Goal: Task Accomplishment & Management: Manage account settings

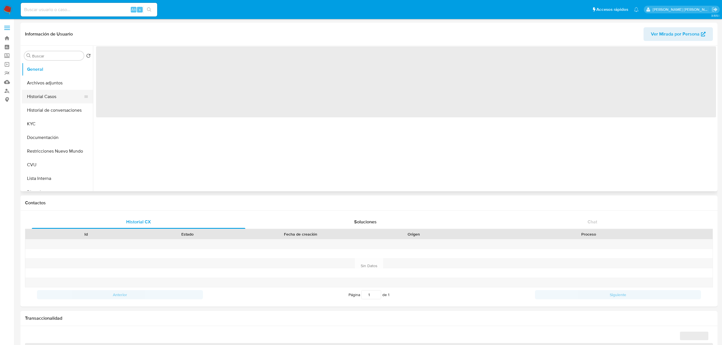
click at [49, 97] on button "Historial Casos" at bounding box center [55, 97] width 67 height 14
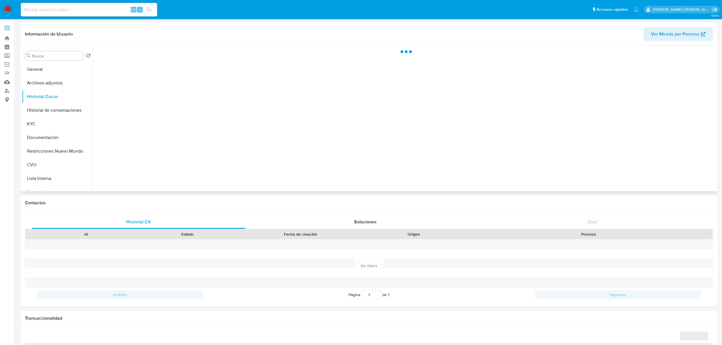
select select "10"
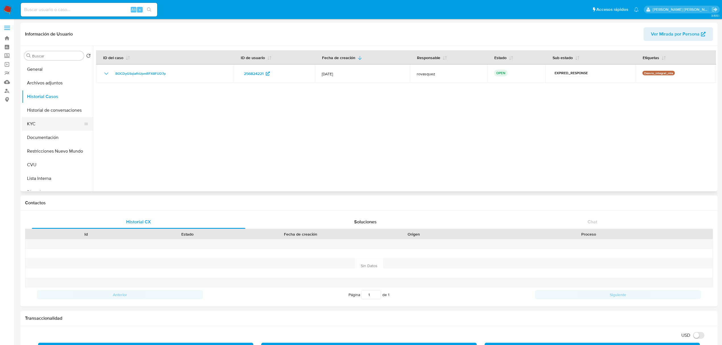
click at [40, 129] on button "KYC" at bounding box center [55, 124] width 67 height 14
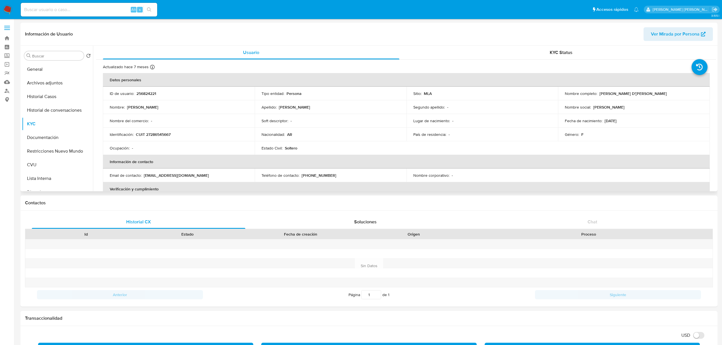
click at [168, 138] on td "Identificación : CUIT 27286545667" at bounding box center [179, 135] width 152 height 14
click at [162, 132] on p "CUIT 27286545667" at bounding box center [153, 134] width 35 height 5
click at [158, 133] on p "CUIT 27286545667" at bounding box center [153, 134] width 35 height 5
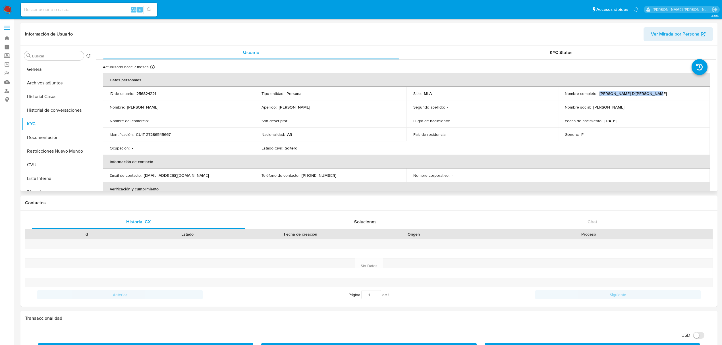
drag, startPoint x: 598, startPoint y: 92, endPoint x: 663, endPoint y: 92, distance: 65.7
click at [663, 92] on div "Nombre completo : Silvia Susana D'Andrea Aoki" at bounding box center [634, 93] width 138 height 5
copy p "Silvia Susana D'Andrea Aoki"
click at [162, 135] on p "CUIT 27286545667" at bounding box center [153, 134] width 35 height 5
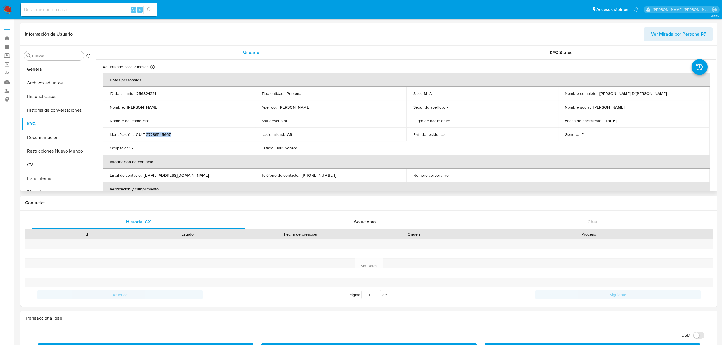
copy p "27286545667"
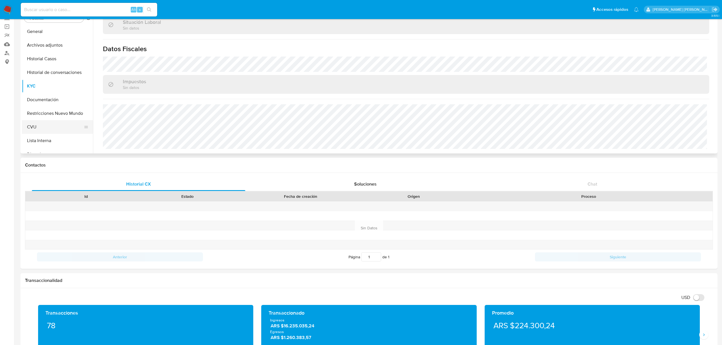
scroll to position [38, 0]
click at [52, 116] on button "Direcciones" at bounding box center [55, 117] width 67 height 14
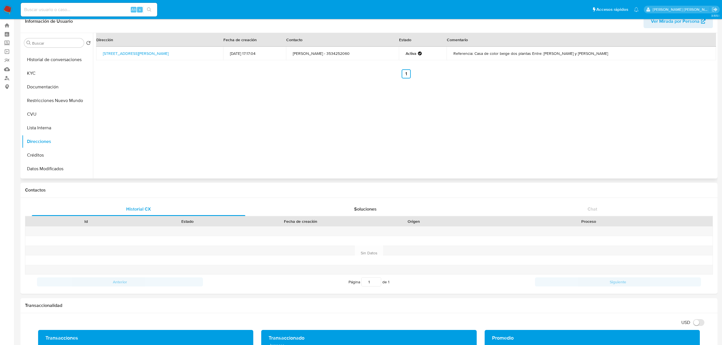
scroll to position [0, 0]
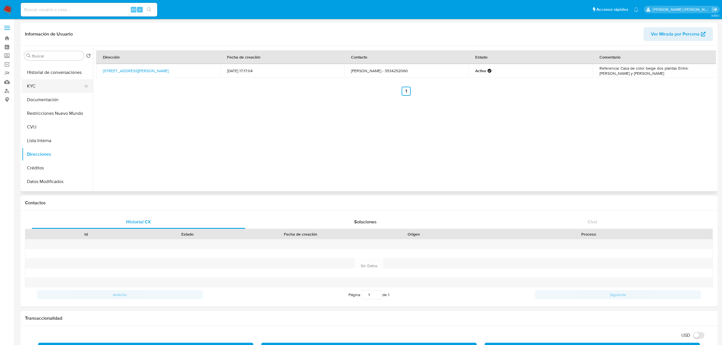
click at [48, 87] on button "KYC" at bounding box center [55, 86] width 67 height 14
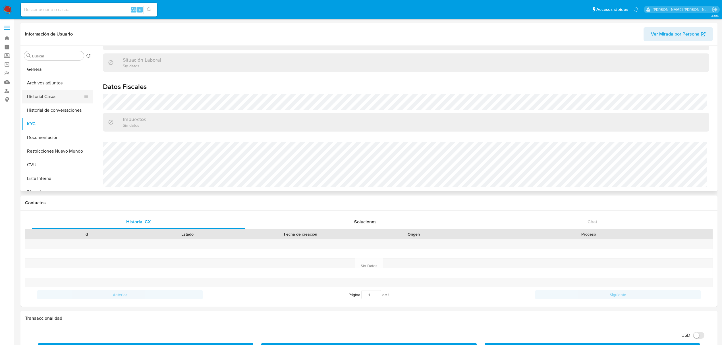
click at [57, 92] on button "Historial Casos" at bounding box center [55, 97] width 67 height 14
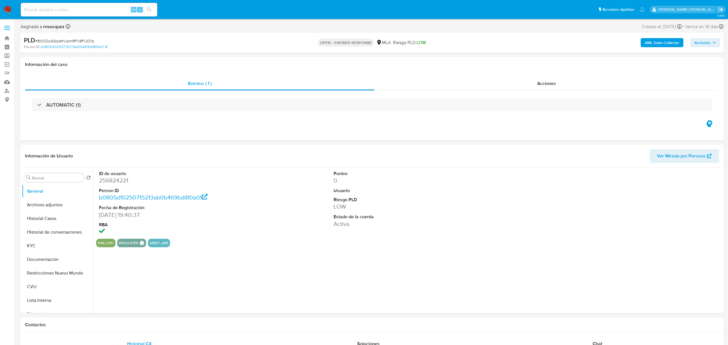
select select "10"
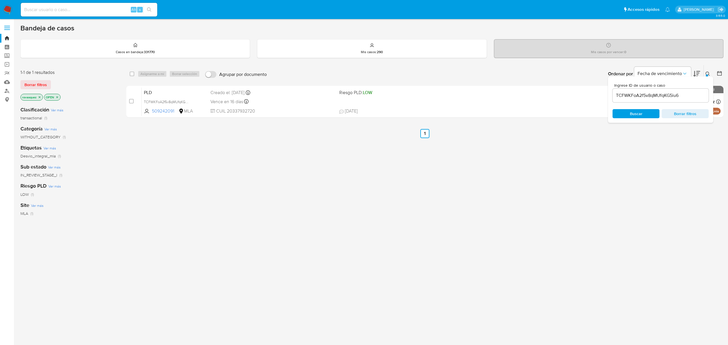
click at [660, 90] on div "TCFWKFoA2f5v8qMUfqKG5iu6" at bounding box center [661, 96] width 96 height 14
click at [648, 98] on input "TCFWKFoA2f5v8qMUfqKG5iu6" at bounding box center [661, 95] width 96 height 7
click at [647, 98] on input "TCFWKFoA2f5v8qMUfqKG5iu6" at bounding box center [661, 95] width 96 height 7
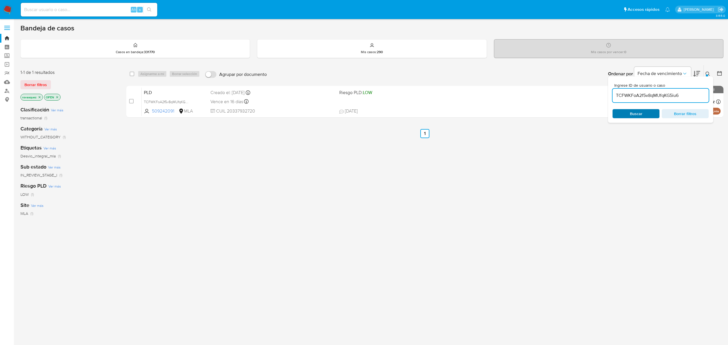
paste input "BOCDyGSqiafhUpmRFX8FUD7p"
type input "BOCDyGSqiafhUpmRFX8FUD7p"
click at [631, 114] on span "Buscar" at bounding box center [636, 113] width 13 height 9
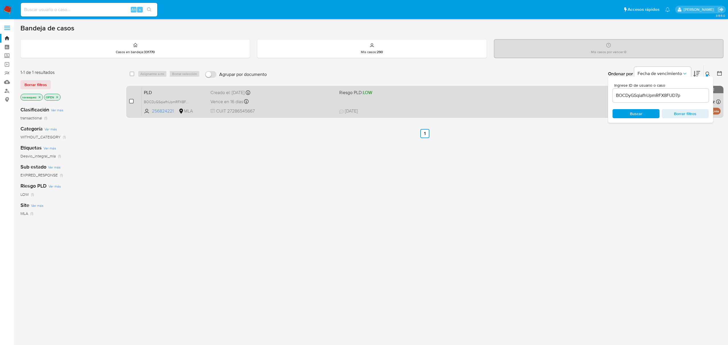
click at [131, 100] on input "checkbox" at bounding box center [131, 101] width 5 height 5
checkbox input "true"
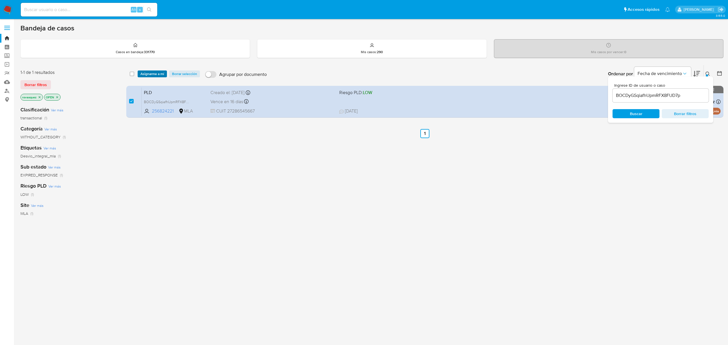
click at [142, 71] on span "Asignarme a mí" at bounding box center [152, 74] width 24 height 6
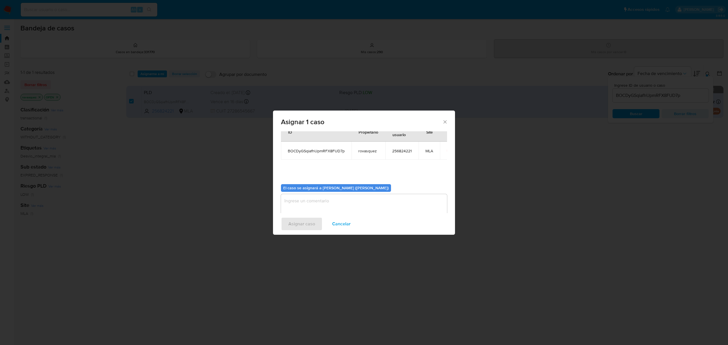
scroll to position [29, 0]
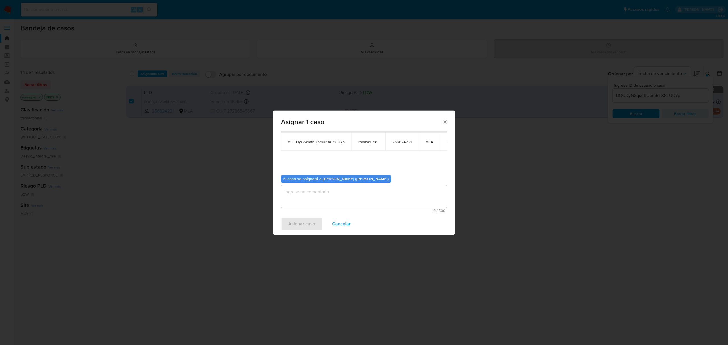
click at [313, 192] on textarea "assign-modal" at bounding box center [364, 196] width 166 height 23
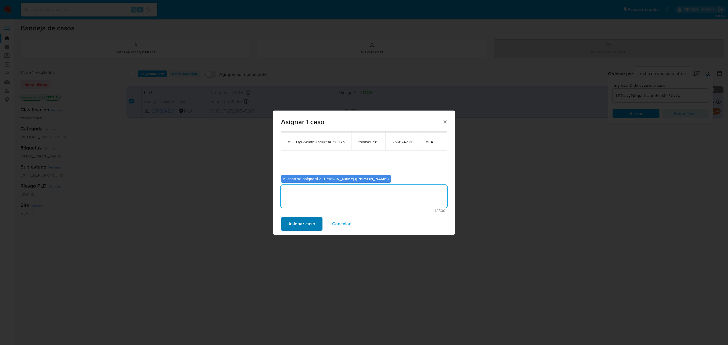
type textarea "."
click at [307, 224] on span "Asignar caso" at bounding box center [301, 224] width 27 height 13
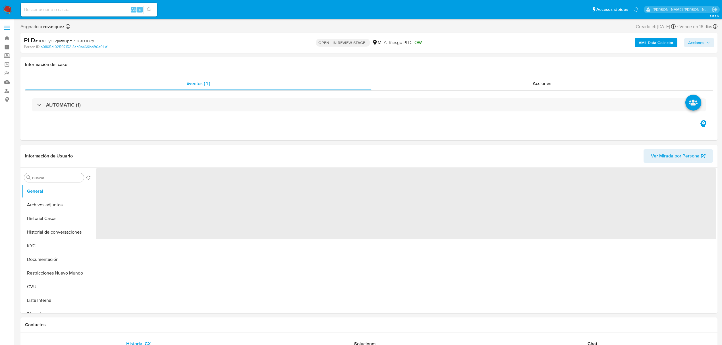
select select "10"
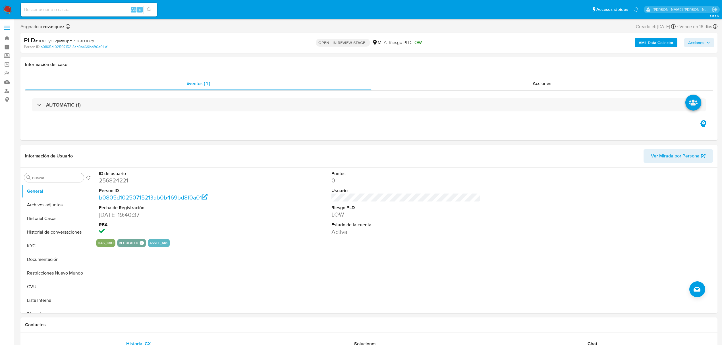
click at [661, 44] on b "AML Data Collector" at bounding box center [656, 42] width 35 height 9
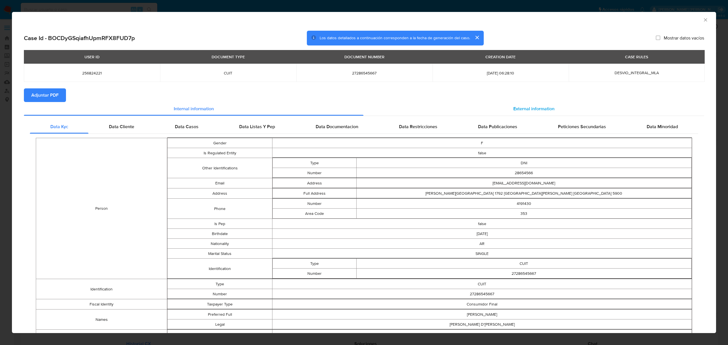
click at [524, 109] on span "External information" at bounding box center [533, 109] width 41 height 7
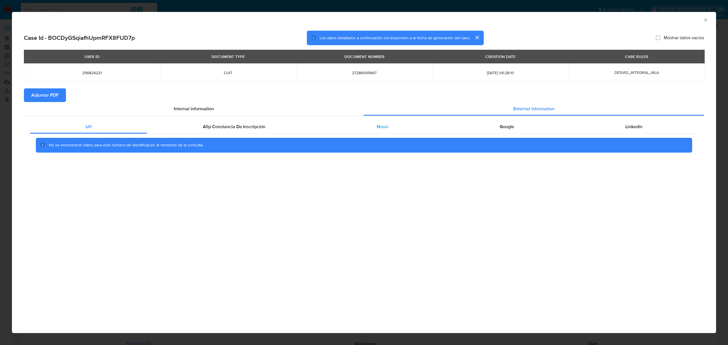
click at [407, 127] on div "Nosis" at bounding box center [382, 127] width 123 height 14
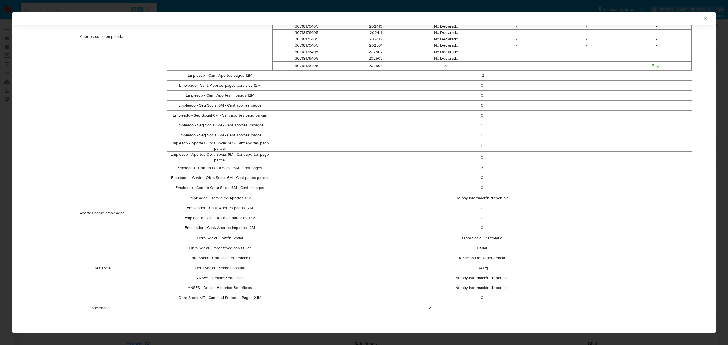
scroll to position [435, 0]
drag, startPoint x: 318, startPoint y: 309, endPoint x: 408, endPoint y: 312, distance: 90.5
click at [393, 312] on td "2" at bounding box center [429, 308] width 525 height 10
click at [426, 312] on td "2" at bounding box center [429, 308] width 525 height 10
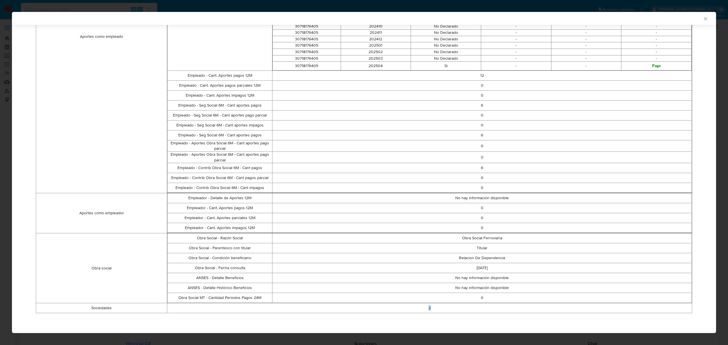
click at [427, 312] on td "2" at bounding box center [429, 308] width 525 height 10
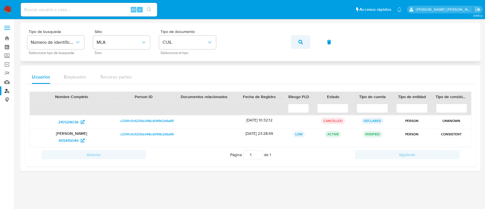
click at [301, 43] on icon "button" at bounding box center [301, 42] width 5 height 5
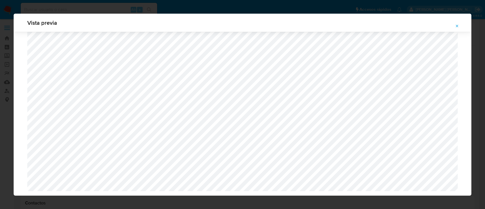
select select "10"
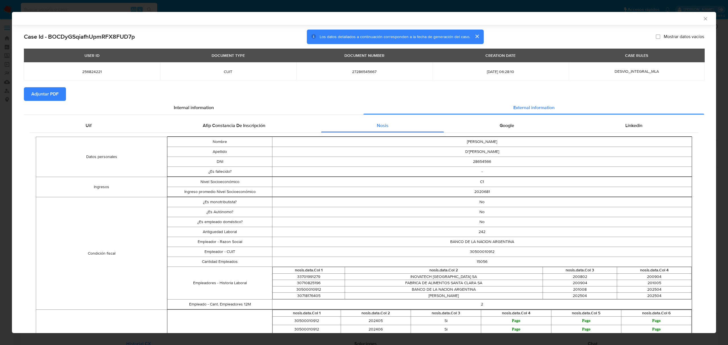
select select "10"
click at [703, 19] on icon "Cerrar ventana" at bounding box center [706, 19] width 6 height 6
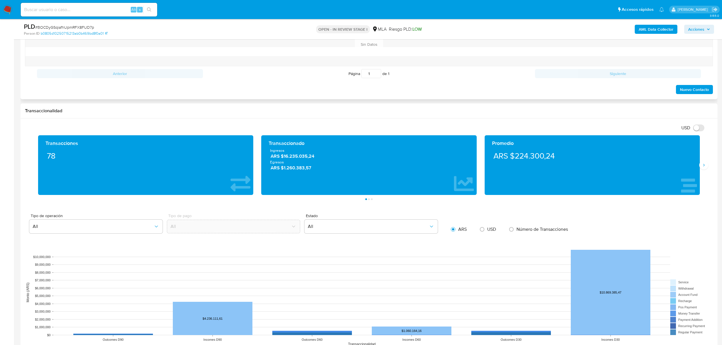
scroll to position [189, 0]
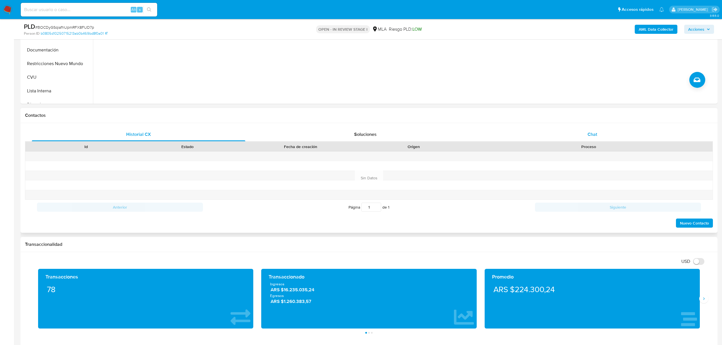
drag, startPoint x: 588, startPoint y: 133, endPoint x: 582, endPoint y: 134, distance: 5.8
click at [588, 133] on span "Chat" at bounding box center [593, 134] width 10 height 7
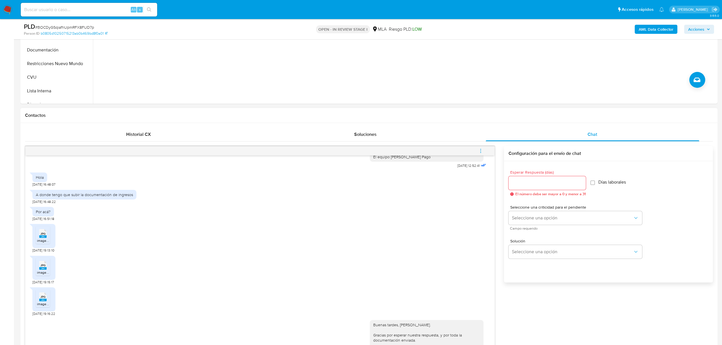
click at [480, 152] on icon "menu-action" at bounding box center [480, 150] width 5 height 5
click at [447, 143] on li "Cerrar conversación" at bounding box center [442, 140] width 58 height 10
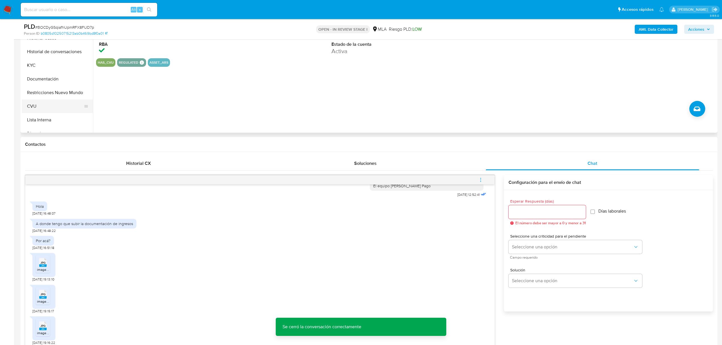
scroll to position [114, 0]
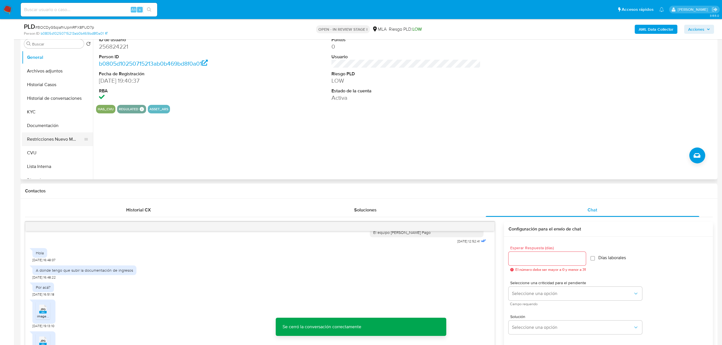
click at [41, 140] on button "Restricciones Nuevo Mundo" at bounding box center [55, 140] width 67 height 14
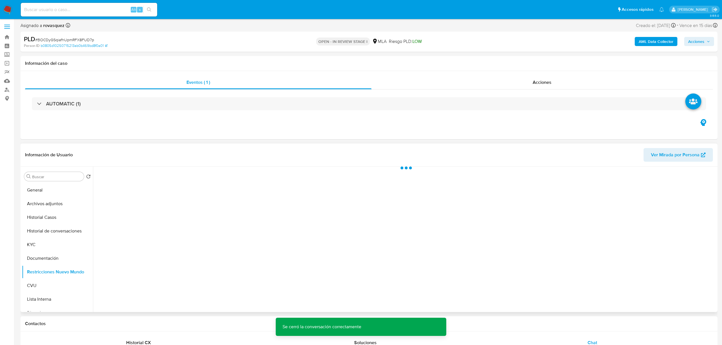
scroll to position [0, 0]
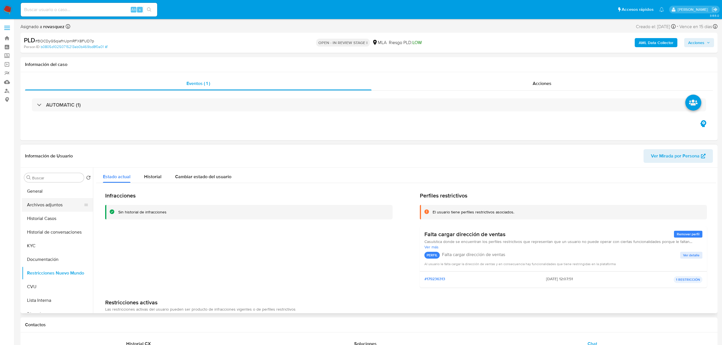
click at [51, 206] on button "Archivos adjuntos" at bounding box center [55, 205] width 67 height 14
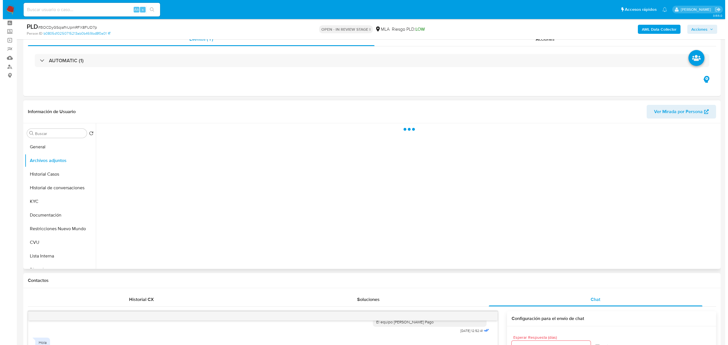
scroll to position [38, 0]
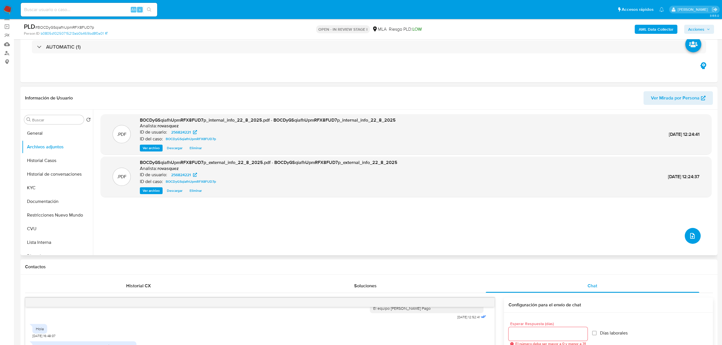
click at [692, 238] on icon "upload-file" at bounding box center [693, 236] width 5 height 6
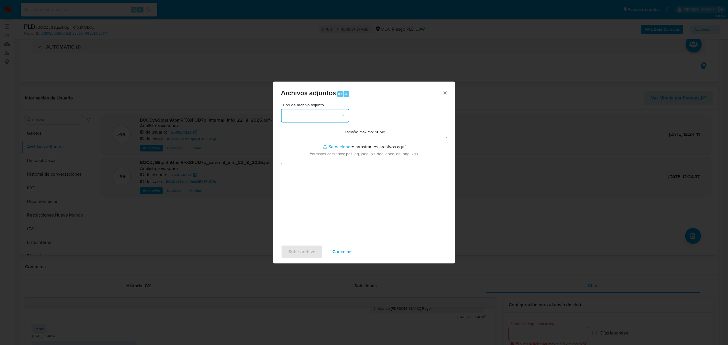
click at [309, 121] on button "button" at bounding box center [315, 116] width 68 height 14
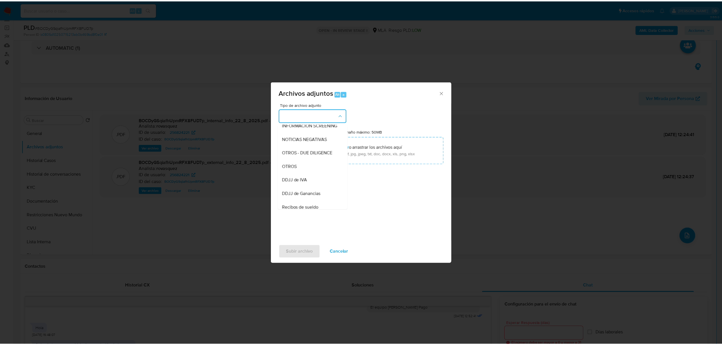
scroll to position [76, 0]
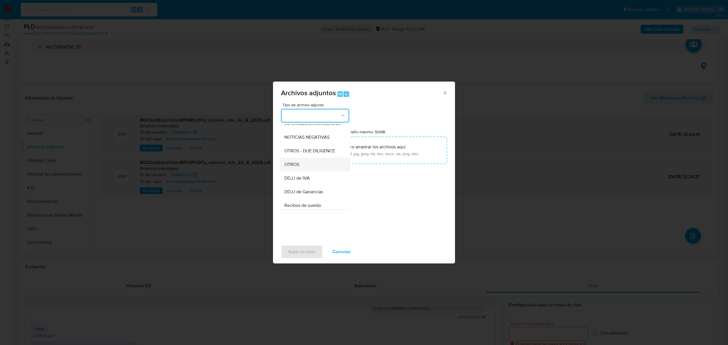
click at [304, 171] on div "OTROS" at bounding box center [313, 165] width 58 height 14
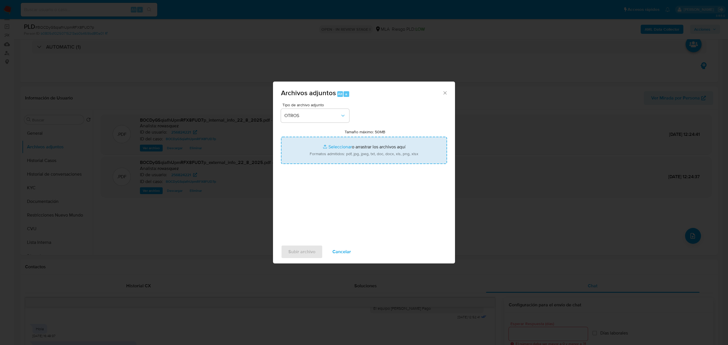
click at [334, 146] on input "Tamaño máximo: 50MB Seleccionar archivos" at bounding box center [364, 150] width 166 height 27
type input "C:\fakepath\ARCA ABASTO BENICIO S.A.S. CUIT 30718176405.pdf"
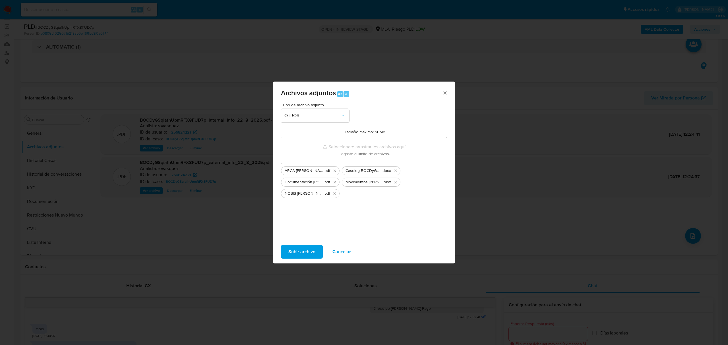
click at [301, 255] on span "Subir archivo" at bounding box center [301, 252] width 27 height 13
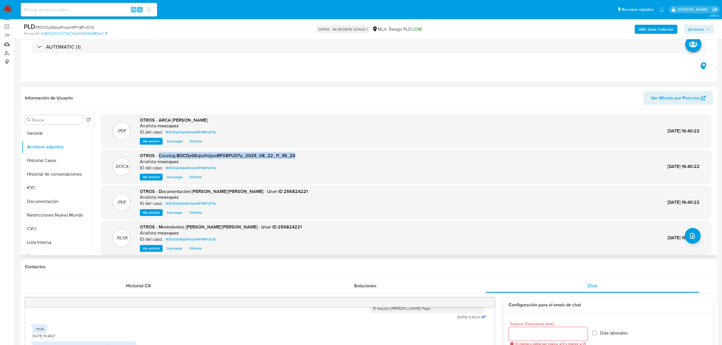
drag, startPoint x: 301, startPoint y: 156, endPoint x: 159, endPoint y: 155, distance: 141.6
click at [159, 155] on div ".DOCX OTROS - Caselog BOCDyGSqiafhUpmRFX8FUD7p_2025_08_22_11_35_20 Analista: ro…" at bounding box center [406, 167] width 605 height 28
copy span "Caselog BOCDyGSqiafhUpmRFX8FUD7p_2025_08_22_11_35_20"
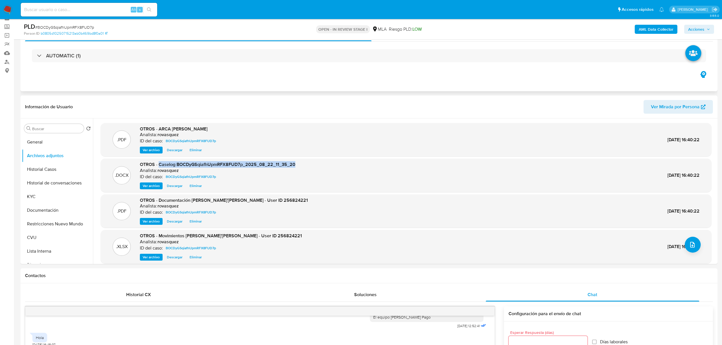
scroll to position [0, 0]
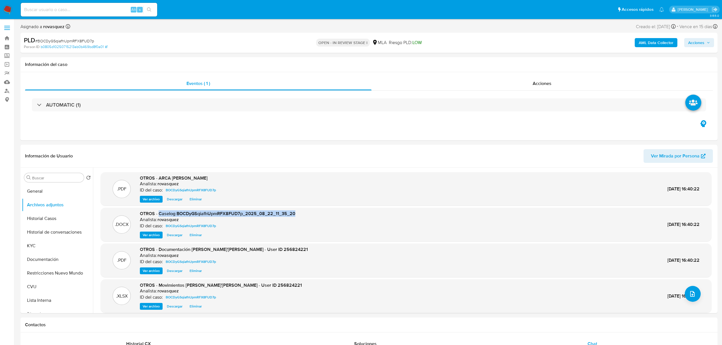
click at [705, 44] on span "Acciones" at bounding box center [700, 43] width 22 height 8
click at [564, 63] on div "Alt" at bounding box center [562, 61] width 6 height 6
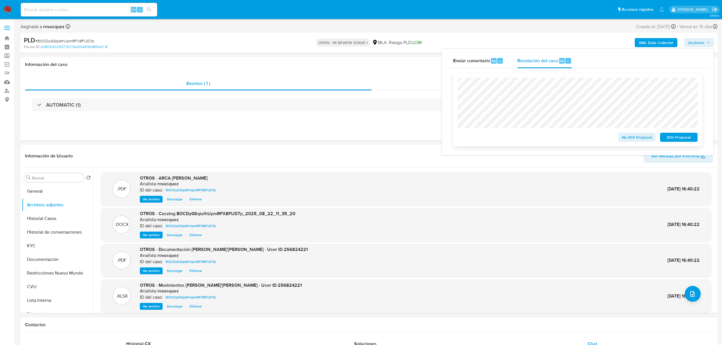
click at [627, 138] on span "No ROI Proposal" at bounding box center [638, 137] width 30 height 8
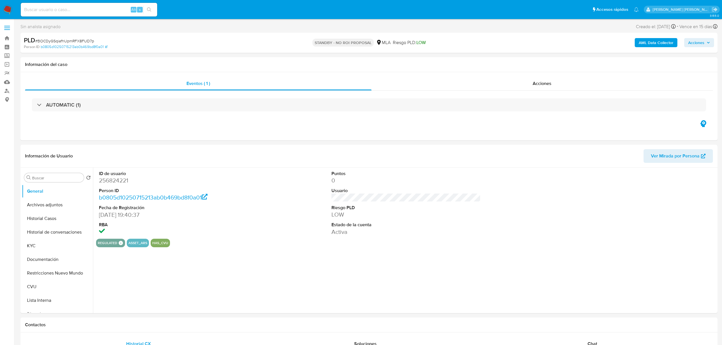
select select "10"
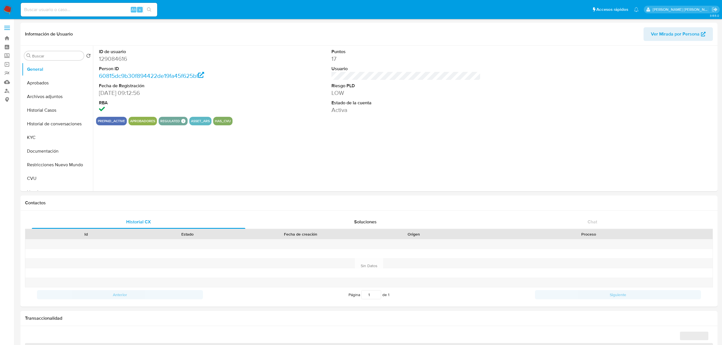
select select "10"
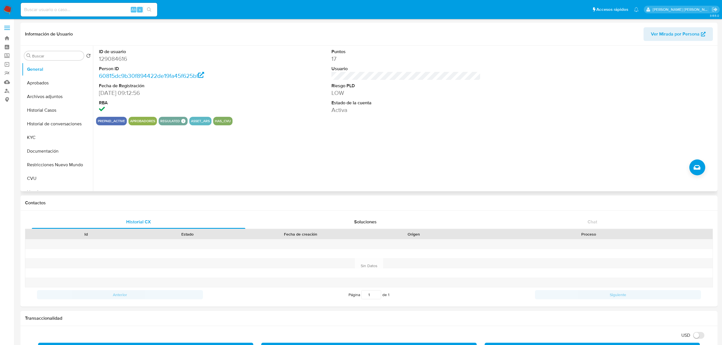
click at [362, 144] on div "ID de usuario 129084616 Person ID 60815dc9b30f894422de19fa45f625bf Fecha de Reg…" at bounding box center [404, 119] width 623 height 146
click at [38, 111] on button "Historial Casos" at bounding box center [55, 111] width 67 height 14
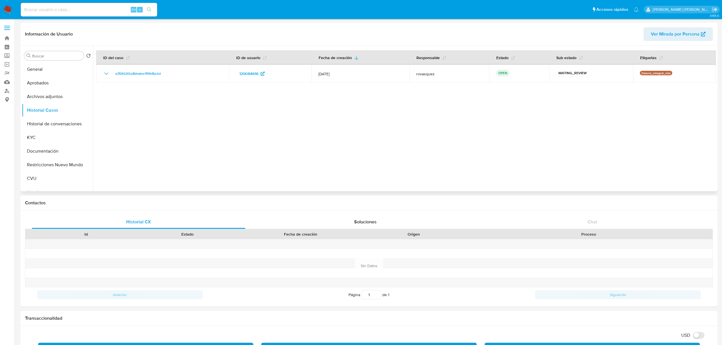
click at [236, 134] on div at bounding box center [404, 119] width 623 height 146
click at [353, 113] on div at bounding box center [404, 119] width 623 height 146
click at [146, 131] on div at bounding box center [404, 119] width 623 height 146
click at [45, 133] on button "KYC" at bounding box center [55, 138] width 67 height 14
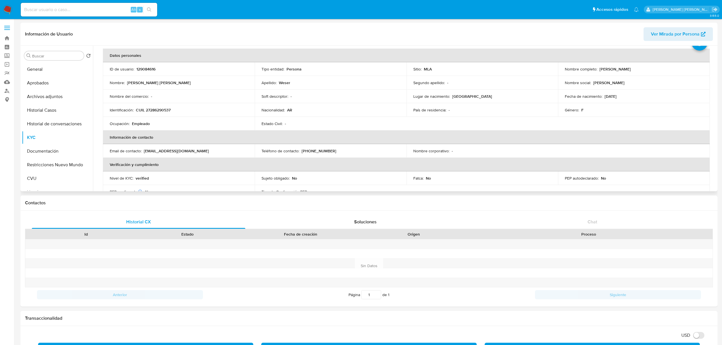
scroll to position [38, 0]
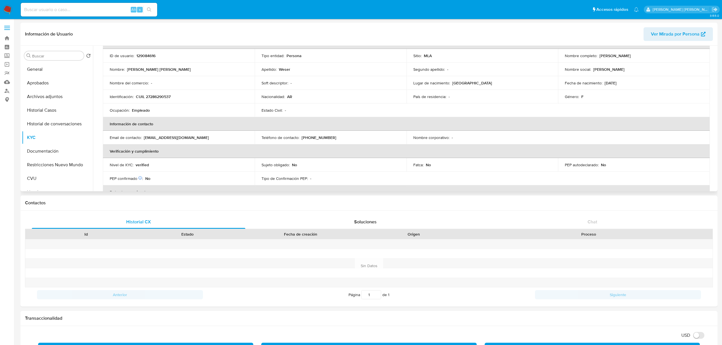
click at [305, 137] on p "(348) 4545222" at bounding box center [319, 137] width 35 height 5
copy p "348"
click at [372, 132] on td "Teléfono de contacto : (348) 4545222" at bounding box center [331, 138] width 152 height 14
click at [317, 136] on p "(348) 4545222" at bounding box center [319, 137] width 35 height 5
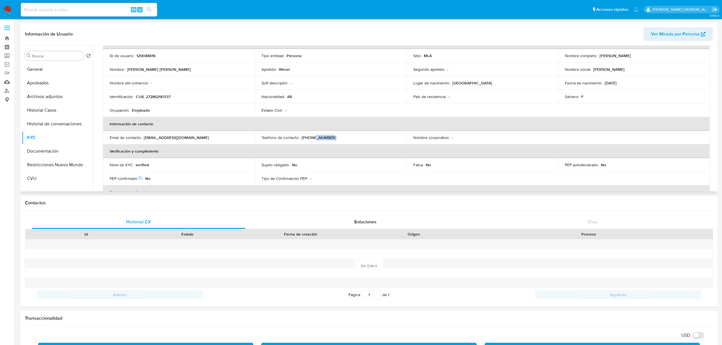
click at [317, 136] on p "(348) 4545222" at bounding box center [319, 137] width 35 height 5
copy p "4545222"
drag, startPoint x: 164, startPoint y: 99, endPoint x: 163, endPoint y: 96, distance: 3.9
click at [164, 99] on td "Identificación : CUIL 27286290537" at bounding box center [179, 97] width 152 height 14
click at [163, 94] on p "CUIL 27286290537" at bounding box center [153, 96] width 35 height 5
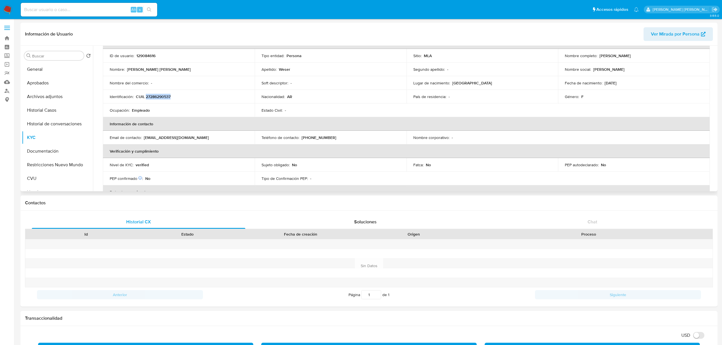
click at [163, 94] on p "CUIL 27286290537" at bounding box center [153, 96] width 35 height 5
copy p "27286290537"
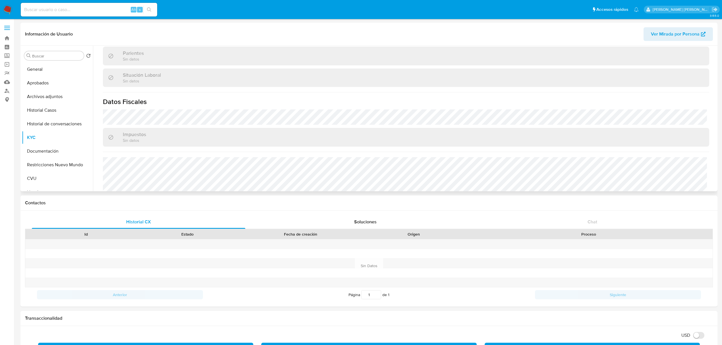
scroll to position [295, 0]
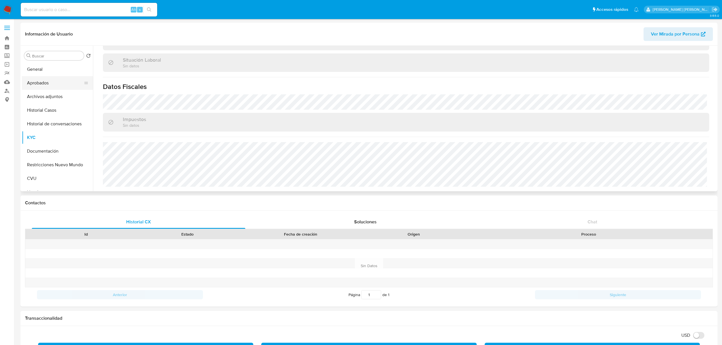
click at [41, 89] on button "Aprobados" at bounding box center [55, 83] width 67 height 14
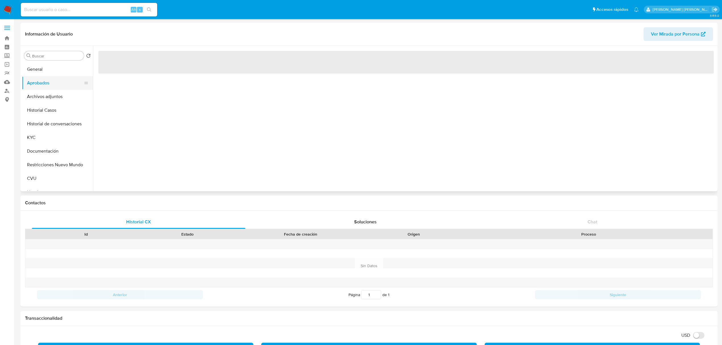
scroll to position [0, 0]
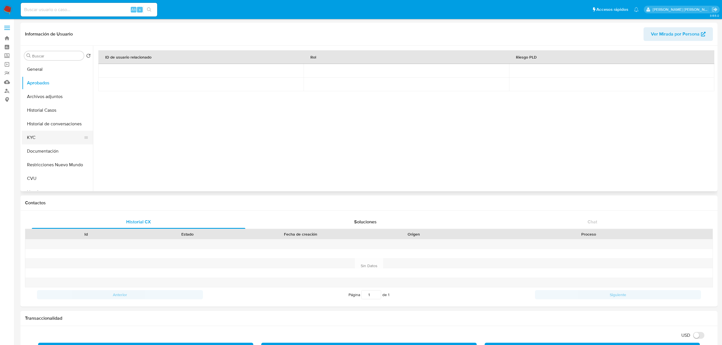
click at [47, 142] on button "KYC" at bounding box center [55, 138] width 67 height 14
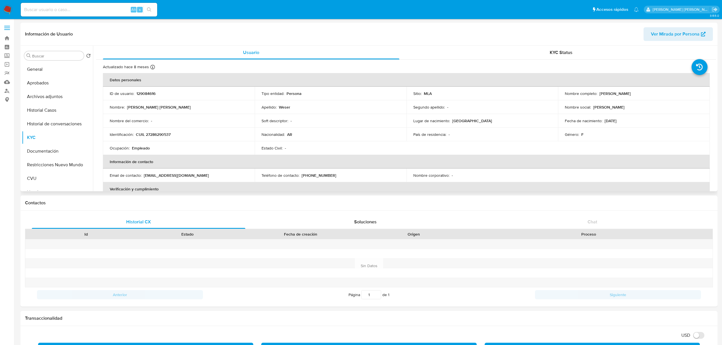
click at [155, 137] on td "Identificación : CUIL 27286290537" at bounding box center [179, 135] width 152 height 14
click at [158, 132] on p "CUIL 27286290537" at bounding box center [153, 134] width 35 height 5
copy p "27286290537"
drag, startPoint x: 598, startPoint y: 95, endPoint x: 648, endPoint y: 94, distance: 50.1
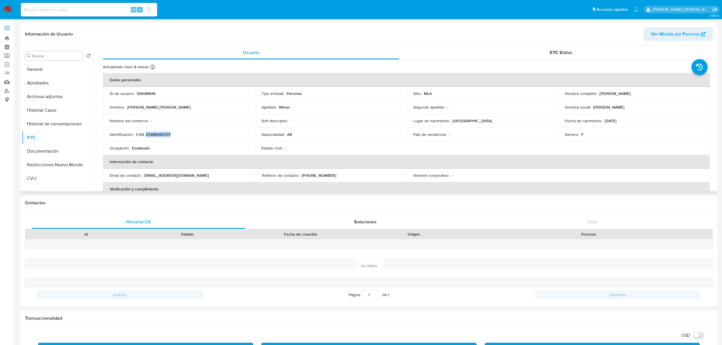
click at [648, 94] on div "Nombre completo : Maria Laura Weser" at bounding box center [634, 93] width 138 height 5
copy p "Maria Laura Weser"
click at [49, 109] on button "Historial Casos" at bounding box center [55, 111] width 67 height 14
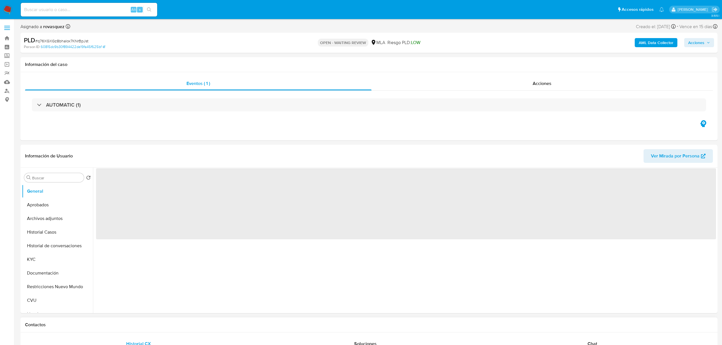
scroll to position [38, 0]
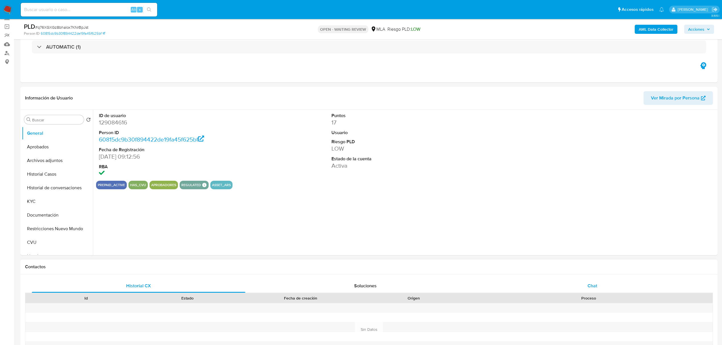
click at [586, 286] on div "Chat" at bounding box center [593, 286] width 214 height 14
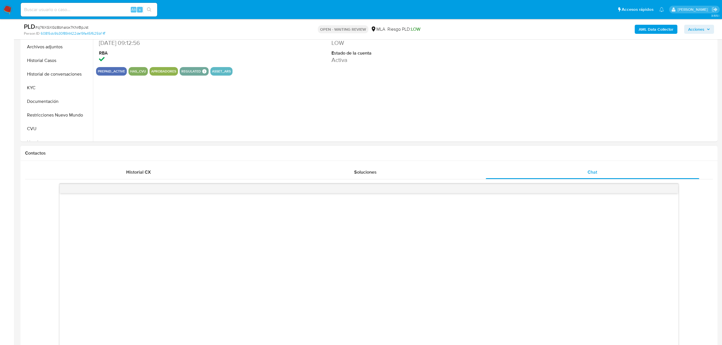
select select "10"
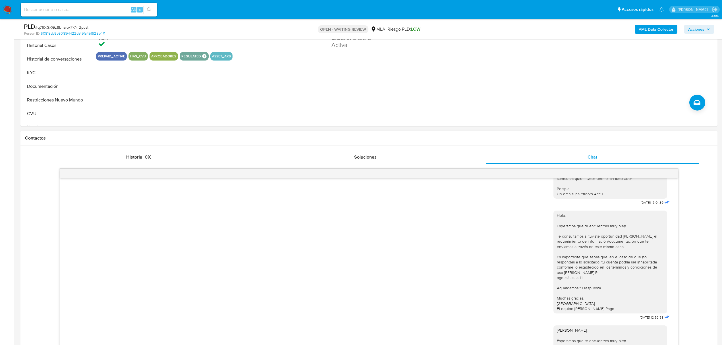
scroll to position [114, 0]
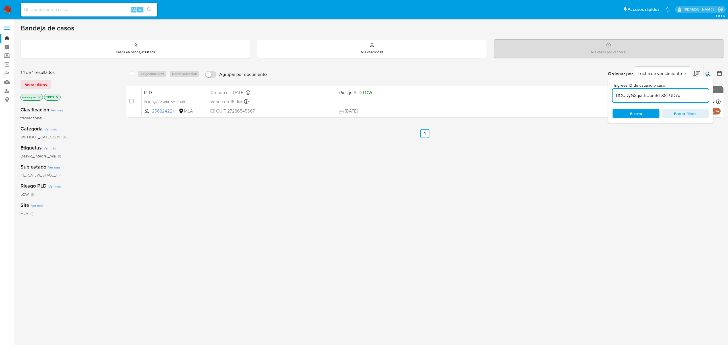
click at [654, 93] on input "BOCDyGSqiafhUpmRFX8FUD7p" at bounding box center [661, 95] width 96 height 7
paste input "q76XGXGz8bhalox7KNrBpJst"
type input "q76XGXGz8bhalox7KNrBpJst"
click at [633, 113] on span "Buscar" at bounding box center [636, 113] width 13 height 9
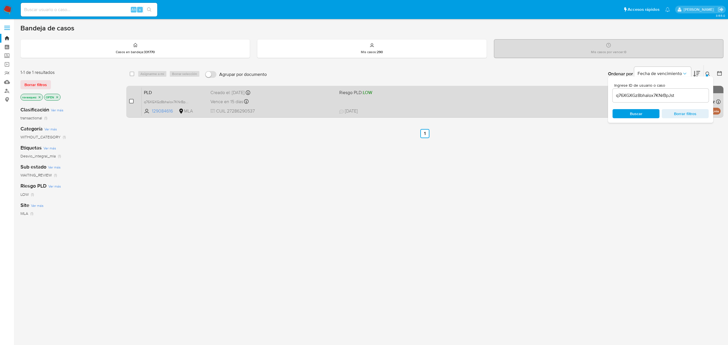
click at [130, 100] on input "checkbox" at bounding box center [131, 101] width 5 height 5
checkbox input "true"
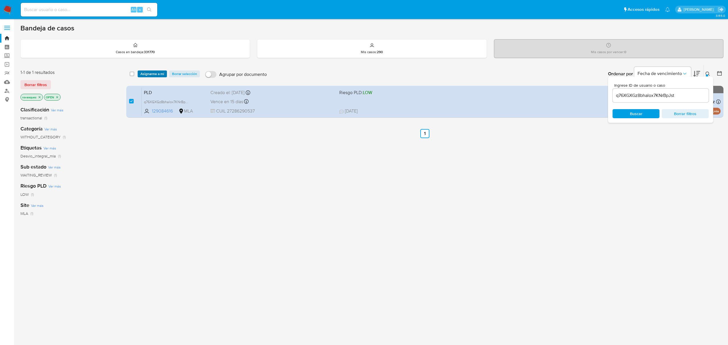
click at [156, 74] on span "Asignarme a mí" at bounding box center [152, 74] width 24 height 6
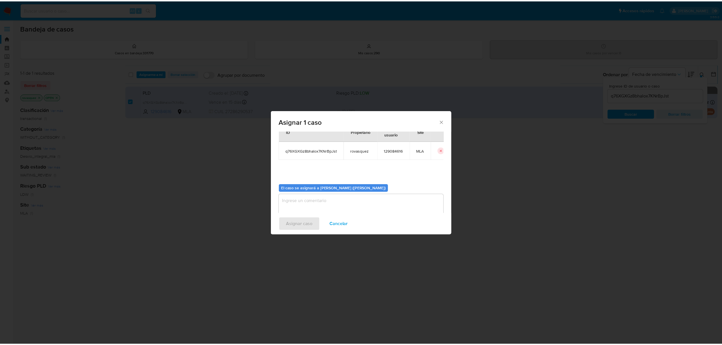
scroll to position [29, 0]
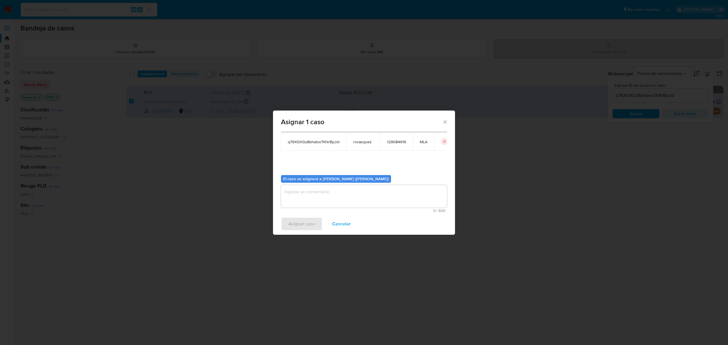
click at [307, 194] on textarea "assign-modal" at bounding box center [364, 196] width 166 height 23
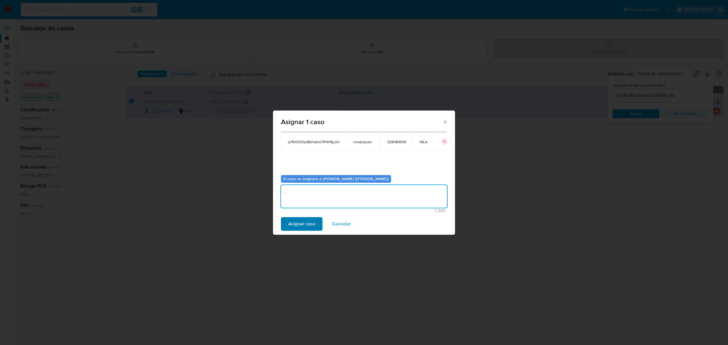
type textarea "."
click at [299, 226] on span "Asignar caso" at bounding box center [301, 224] width 27 height 13
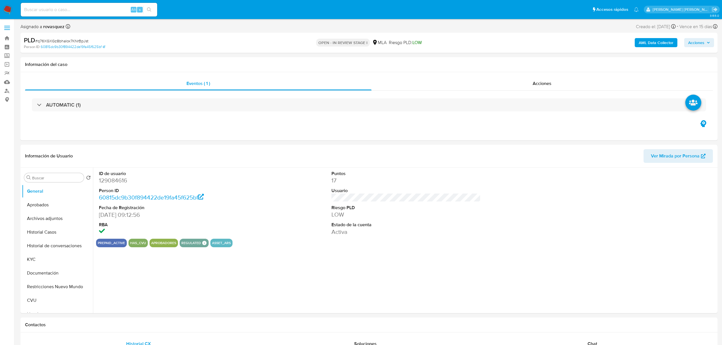
select select "10"
click at [302, 222] on div "ID de usuario 129084616 Person ID 60815dc9b30f894422de19fa45f625bf Fecha de Reg…" at bounding box center [406, 203] width 620 height 71
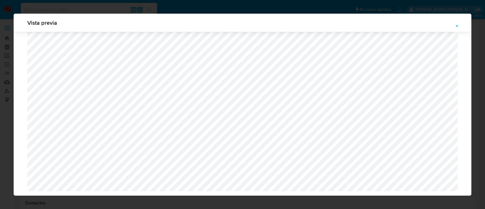
select select "10"
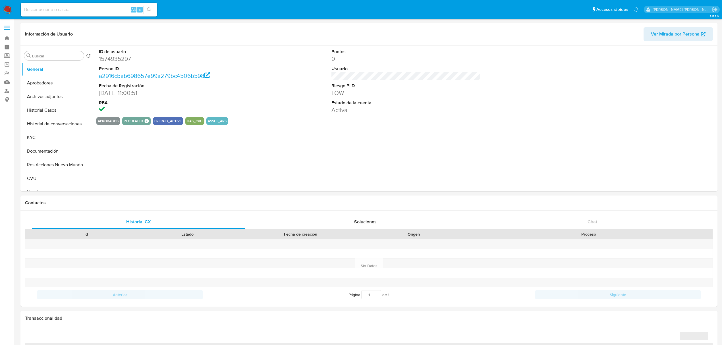
select select "10"
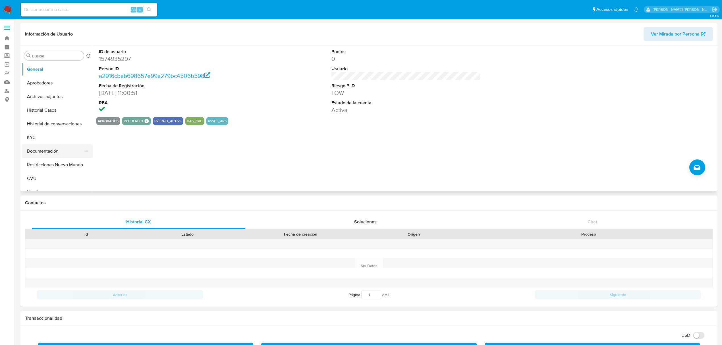
click at [51, 145] on button "Documentación" at bounding box center [55, 151] width 67 height 14
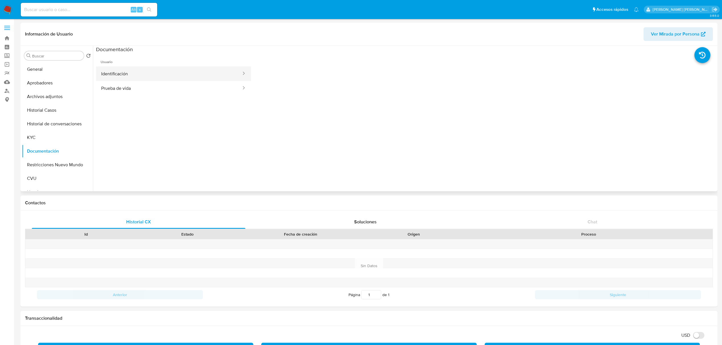
click at [163, 74] on button "Identificación" at bounding box center [169, 74] width 146 height 15
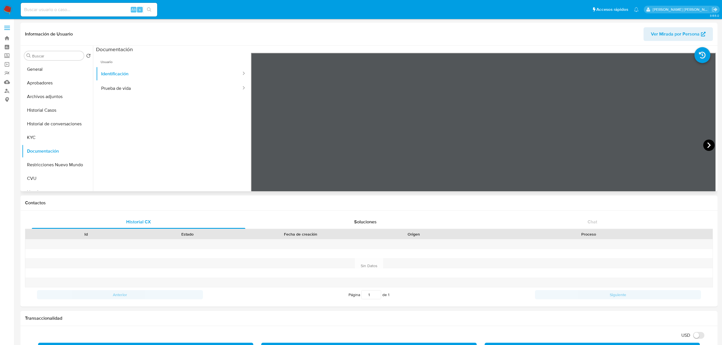
click at [711, 147] on icon at bounding box center [709, 145] width 11 height 11
click at [259, 146] on icon at bounding box center [258, 145] width 11 height 11
click at [706, 144] on icon at bounding box center [709, 145] width 11 height 11
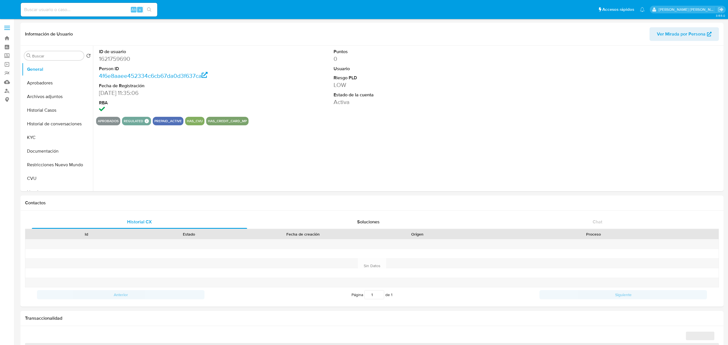
select select "10"
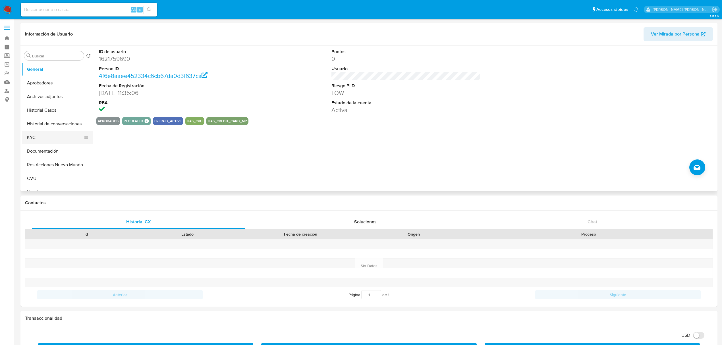
click at [48, 144] on button "KYC" at bounding box center [55, 138] width 67 height 14
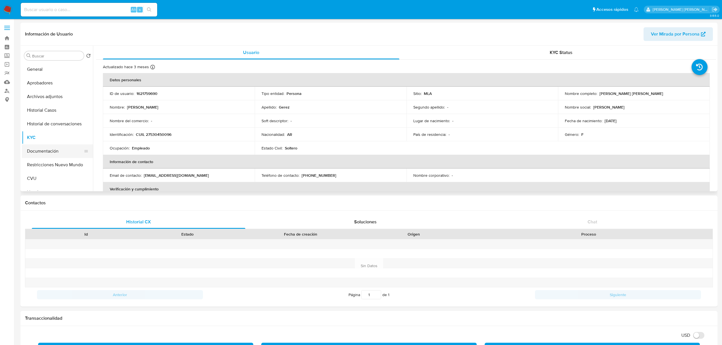
click at [47, 151] on button "Documentación" at bounding box center [55, 151] width 67 height 14
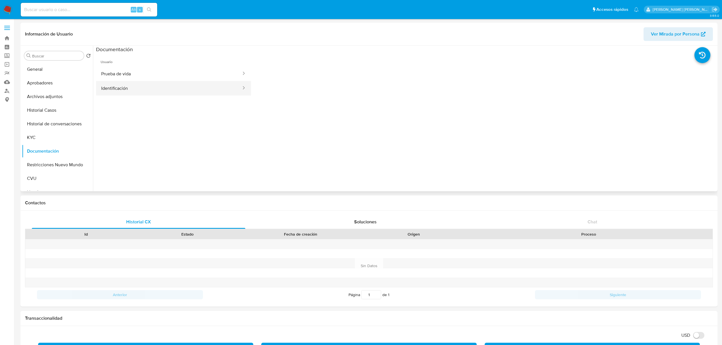
click at [218, 84] on button "Identificación" at bounding box center [169, 88] width 146 height 15
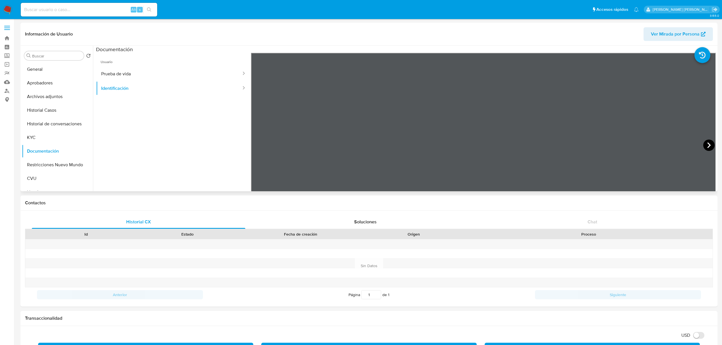
click at [708, 146] on icon at bounding box center [709, 145] width 3 height 6
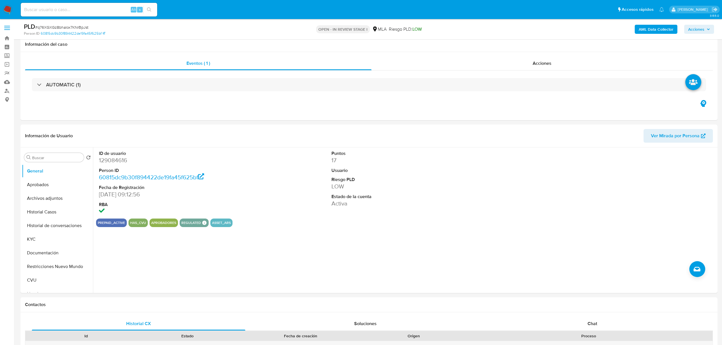
select select "10"
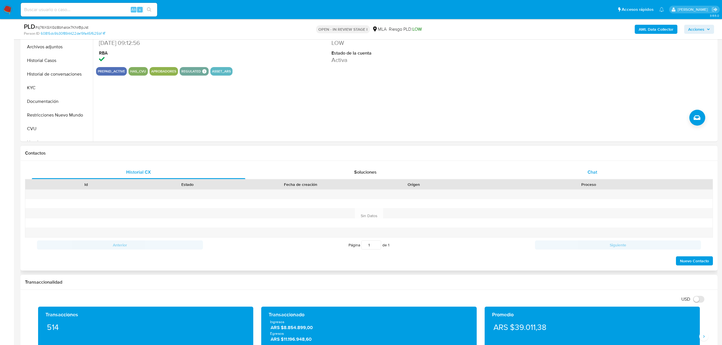
scroll to position [152, 0]
click at [590, 171] on span "Chat" at bounding box center [593, 172] width 10 height 7
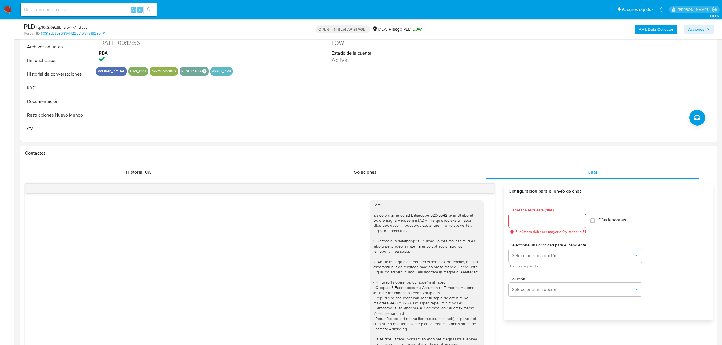
scroll to position [399, 0]
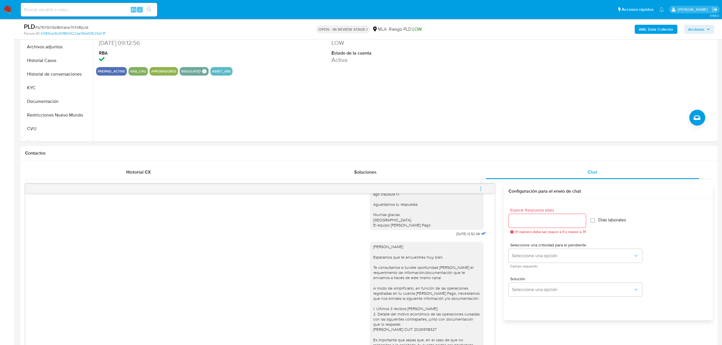
click at [477, 191] on button "menu-action" at bounding box center [481, 189] width 19 height 14
click at [444, 179] on li "Cerrar conversación" at bounding box center [442, 178] width 58 height 10
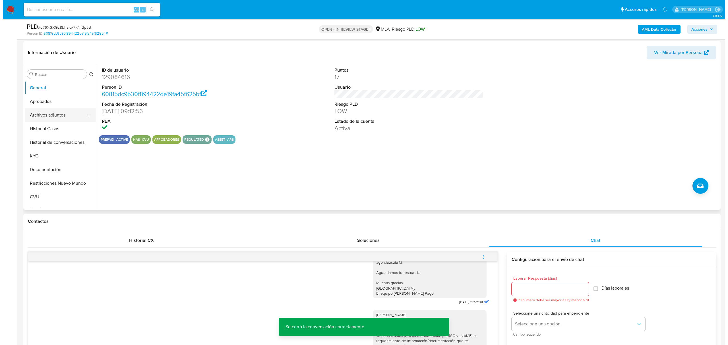
scroll to position [76, 0]
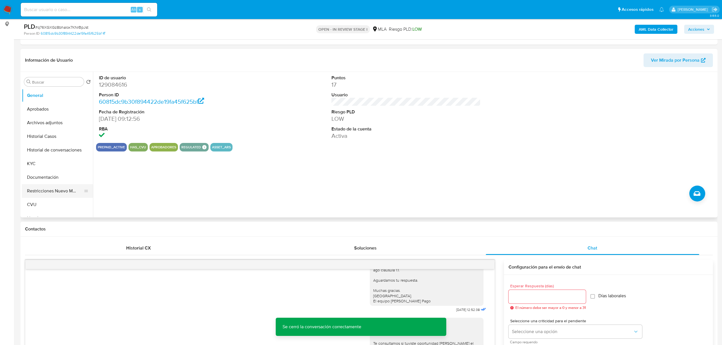
click at [54, 193] on button "Restricciones Nuevo Mundo" at bounding box center [55, 191] width 67 height 14
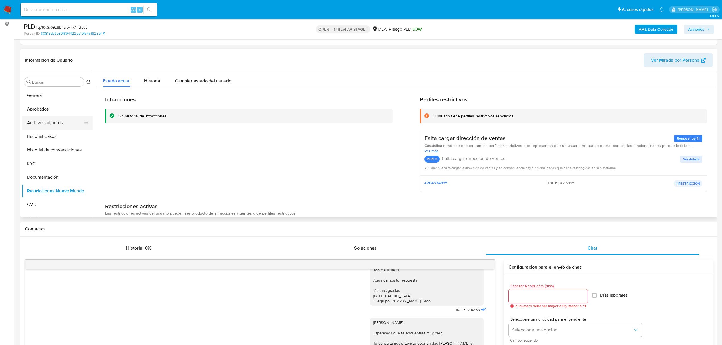
click at [50, 121] on button "Archivos adjuntos" at bounding box center [55, 123] width 67 height 14
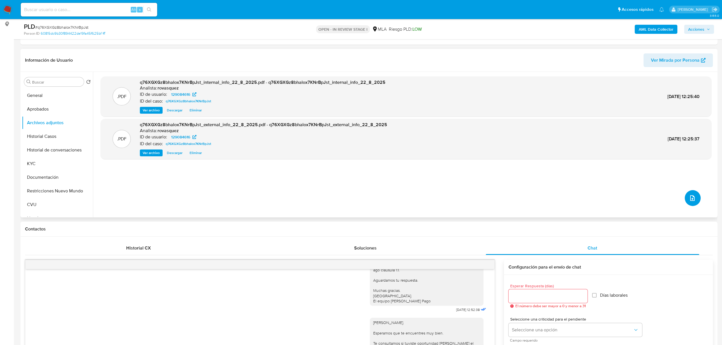
click at [694, 200] on button "upload-file" at bounding box center [693, 198] width 16 height 16
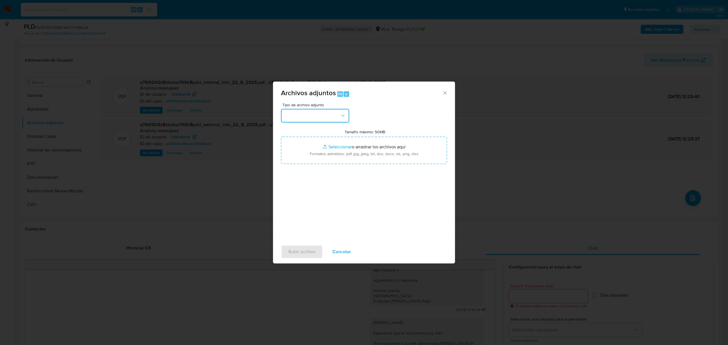
click at [303, 117] on button "button" at bounding box center [315, 116] width 68 height 14
click at [307, 164] on div "OTROS" at bounding box center [313, 165] width 58 height 14
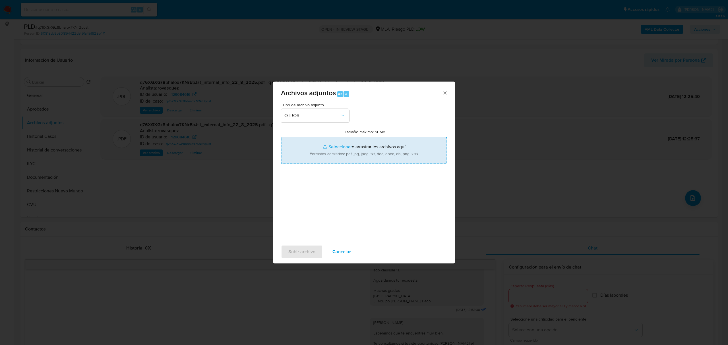
click at [340, 146] on input "Tamaño máximo: 50MB Seleccionar archivos" at bounding box center [364, 150] width 166 height 27
type input "C:\fakepath\Aportes en Línea [PERSON_NAME] - CUIT 20269118327.pdf"
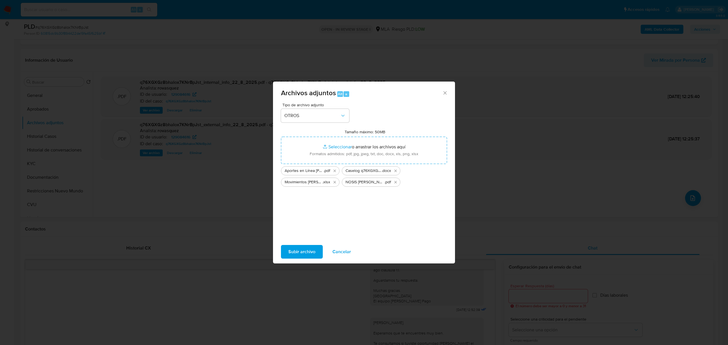
click at [345, 217] on div "Tipo de archivo adjunto OTROS Tamaño máximo: 50MB Seleccionar archivos Seleccio…" at bounding box center [364, 170] width 166 height 134
click at [307, 252] on span "Subir archivo" at bounding box center [301, 252] width 27 height 13
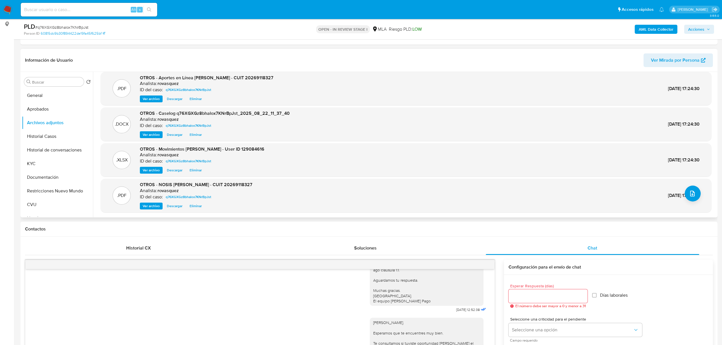
scroll to position [0, 0]
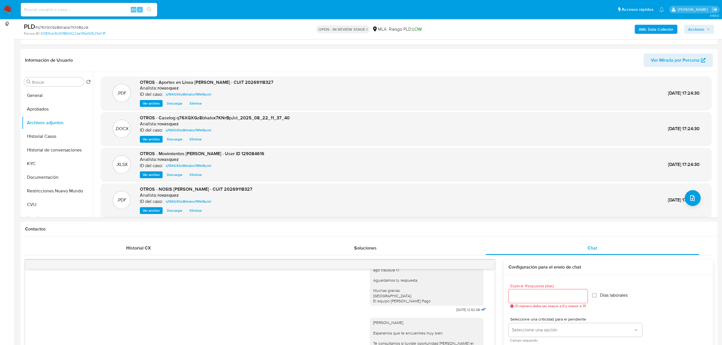
click at [696, 32] on span "Acciones" at bounding box center [697, 29] width 16 height 9
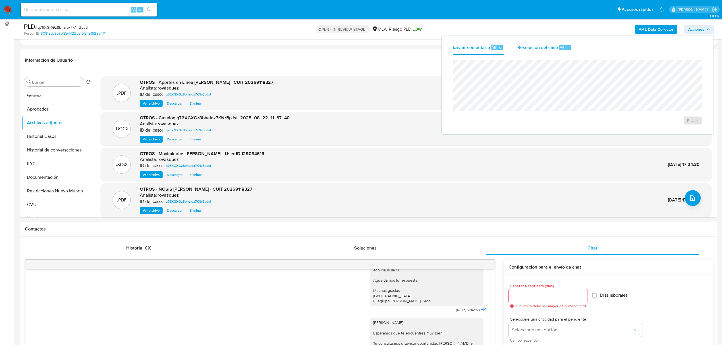
click at [525, 44] on span "Resolución del caso" at bounding box center [538, 47] width 41 height 7
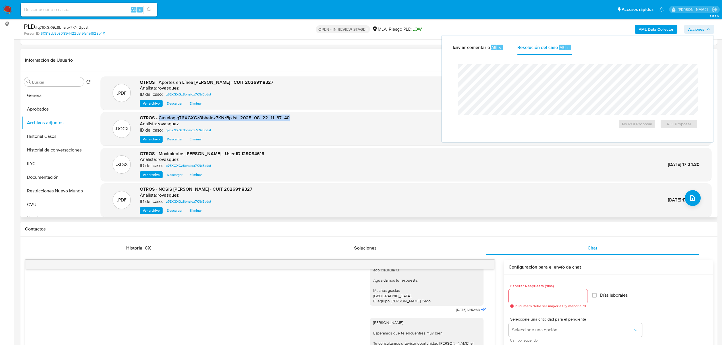
drag, startPoint x: 159, startPoint y: 117, endPoint x: 288, endPoint y: 118, distance: 129.4
click at [288, 118] on div ".DOCX OTROS - Caselog q76XGXGz8bhalox7KNrBpJst_2025_08_22_11_37_40 Analista: ro…" at bounding box center [406, 129] width 605 height 28
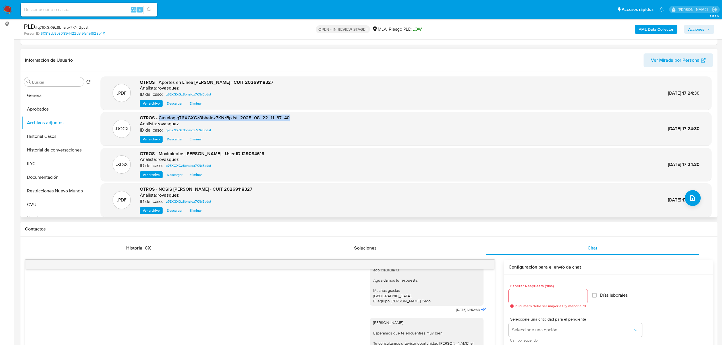
copy span "Caselog q76XGXGz8bhalox7KNrBpJst_2025_08_22_11_37_40"
click at [705, 32] on span "Acciones" at bounding box center [700, 29] width 22 height 8
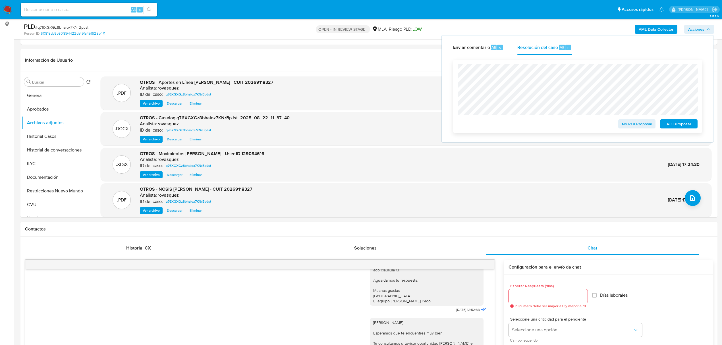
click at [627, 124] on span "No ROI Proposal" at bounding box center [638, 124] width 30 height 8
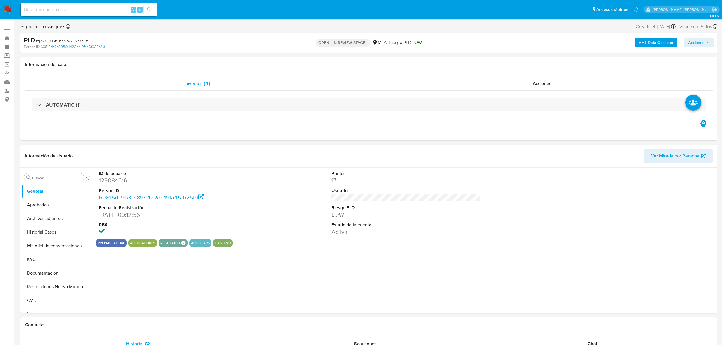
select select "10"
click at [701, 43] on span "Acciones" at bounding box center [697, 42] width 16 height 9
click at [554, 59] on span "Resolución del caso" at bounding box center [538, 60] width 41 height 7
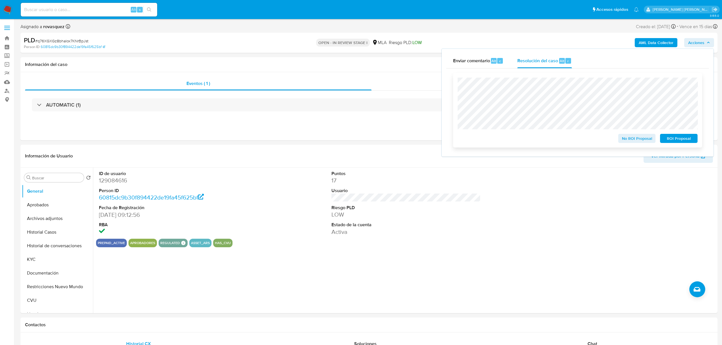
click at [636, 140] on span "No ROI Proposal" at bounding box center [638, 139] width 30 height 8
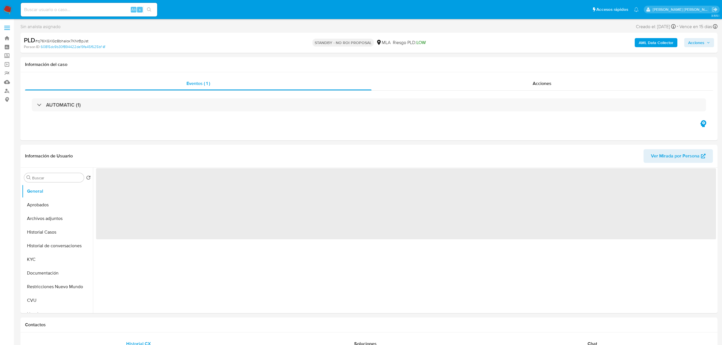
select select "10"
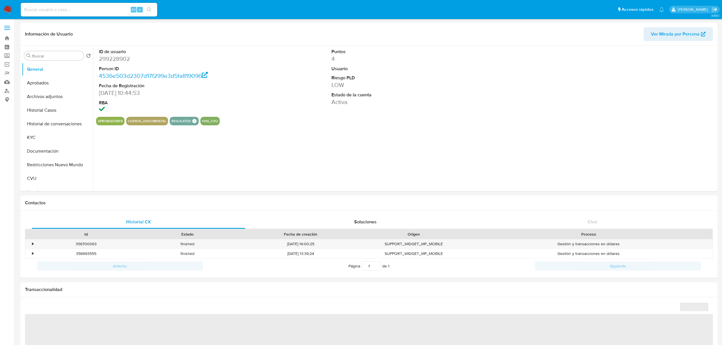
select select "10"
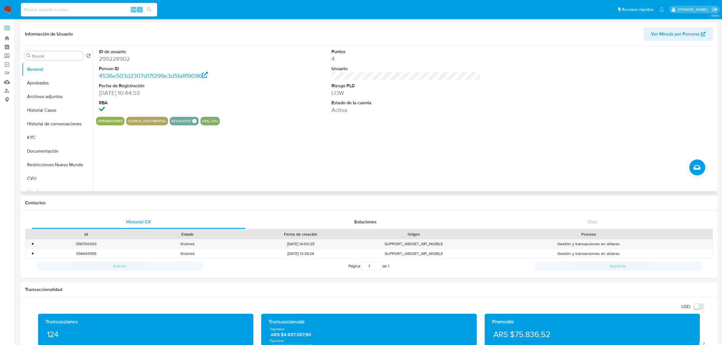
click at [245, 105] on dt "RBA" at bounding box center [173, 103] width 149 height 6
drag, startPoint x: 151, startPoint y: 139, endPoint x: 148, endPoint y: 140, distance: 3.1
click at [151, 139] on div "ID de usuario 299228902 Person ID 4536e503d2307d17f299e3d5fa819096 Fecha de Reg…" at bounding box center [404, 119] width 623 height 146
click at [51, 114] on button "Historial Casos" at bounding box center [55, 111] width 67 height 14
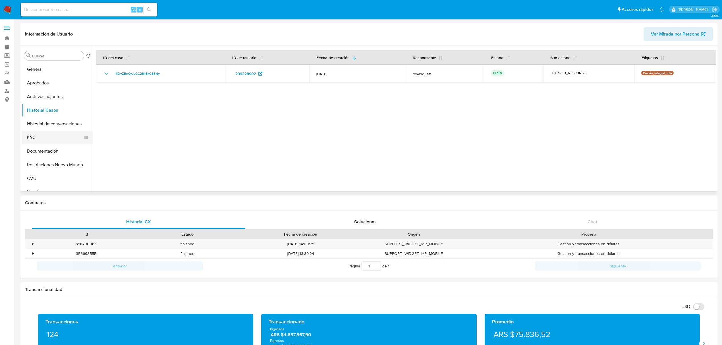
click at [46, 139] on button "KYC" at bounding box center [55, 138] width 67 height 14
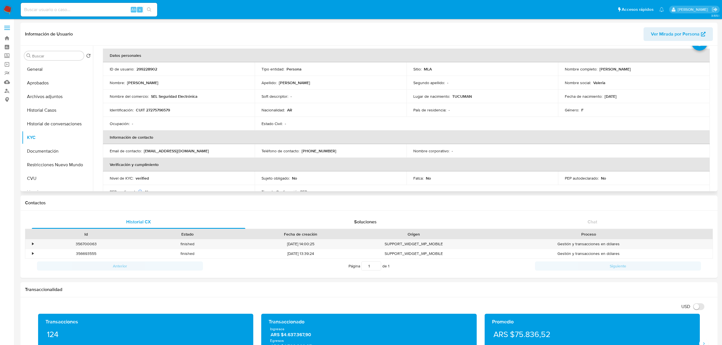
scroll to position [38, 0]
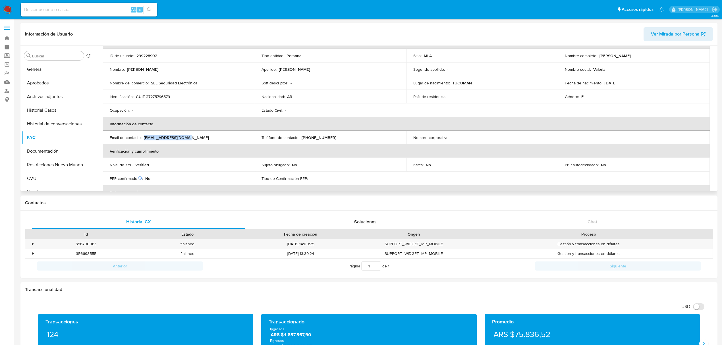
drag, startPoint x: 144, startPoint y: 138, endPoint x: 189, endPoint y: 138, distance: 45.2
click at [189, 138] on div "Email de contacto : [EMAIL_ADDRESS][DOMAIN_NAME]" at bounding box center [179, 137] width 138 height 5
copy p "[EMAIL_ADDRESS][DOMAIN_NAME]"
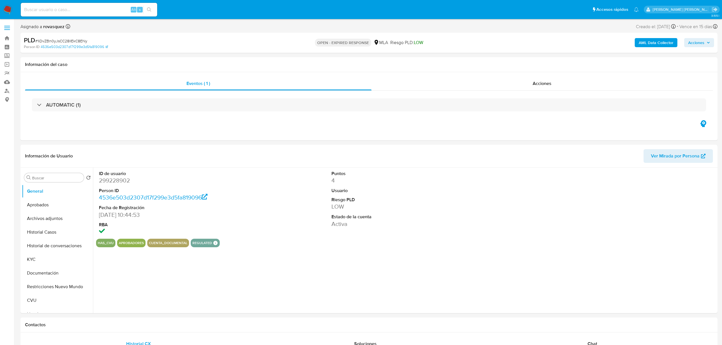
select select "10"
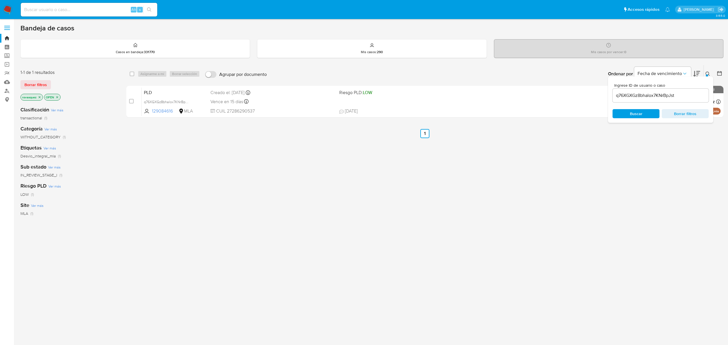
click at [635, 97] on input "q76XGXGz8bhalox7KNrBpJst" at bounding box center [661, 95] width 96 height 7
paste input "1iDvZBn0yJsCC28lIEkC8ENy"
type input "1iDvZBn0yJsCC28lIEkC8ENy"
click at [628, 112] on span "Buscar" at bounding box center [636, 114] width 39 height 8
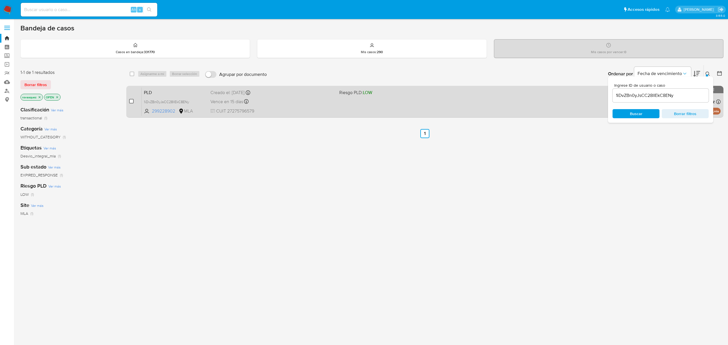
click at [131, 103] on input "checkbox" at bounding box center [131, 101] width 5 height 5
checkbox input "true"
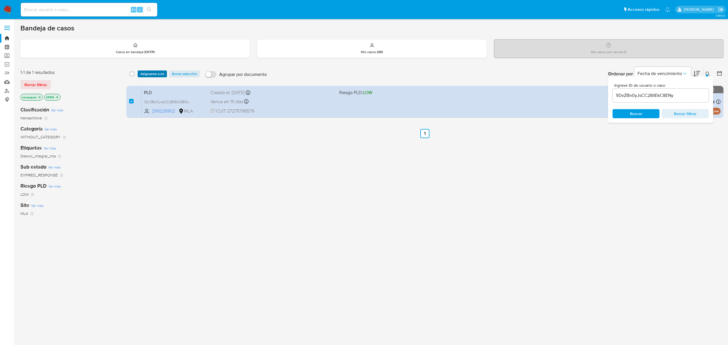
click at [156, 74] on span "Asignarme a mí" at bounding box center [152, 74] width 24 height 6
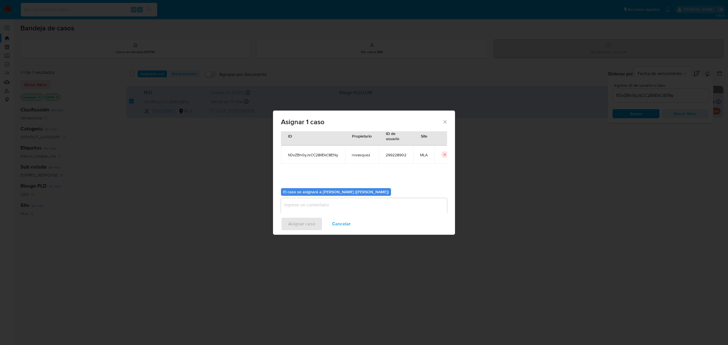
scroll to position [29, 0]
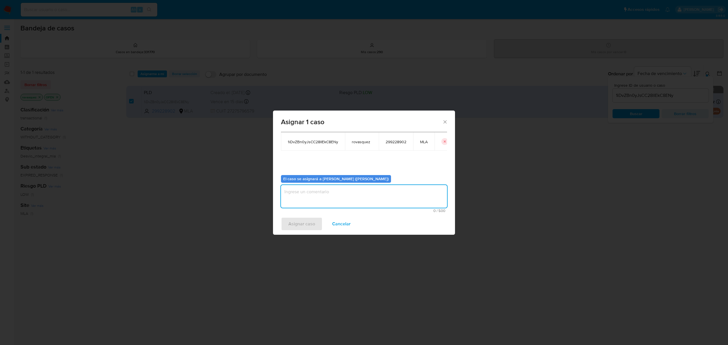
click at [308, 203] on textarea "assign-modal" at bounding box center [364, 196] width 166 height 23
type textarea "."
click at [300, 221] on span "Asignar caso" at bounding box center [301, 224] width 27 height 13
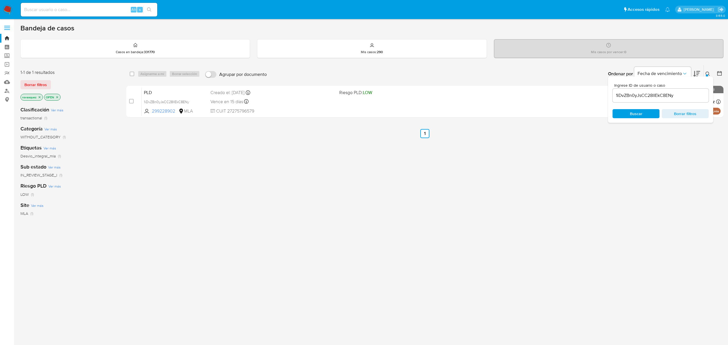
click at [646, 94] on input "1iDvZBn0yJsCC28lIEkC8ENy" at bounding box center [661, 95] width 96 height 7
paste input "s56ot8qMBC1J6Nq5Xh3L2Ohn"
type input "s56ot8qMBC1J6Nq5Xh3L2Ohn"
click at [624, 117] on span "Buscar" at bounding box center [636, 114] width 39 height 8
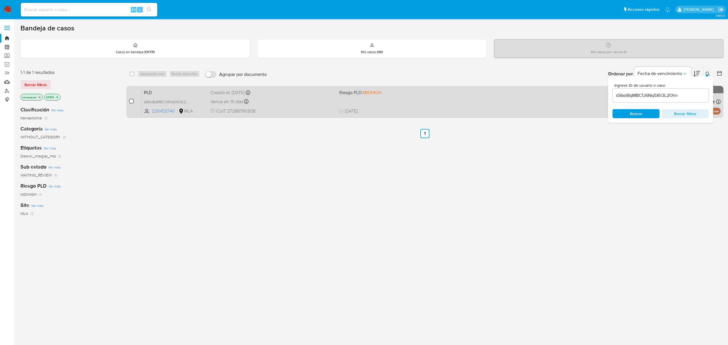
click at [129, 101] on input "checkbox" at bounding box center [131, 101] width 5 height 5
checkbox input "true"
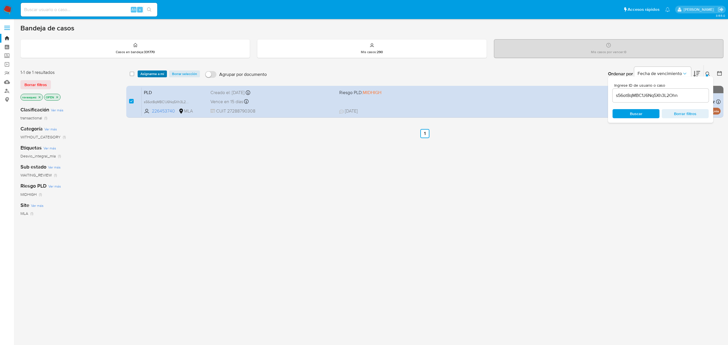
click at [153, 71] on span "Asignarme a mí" at bounding box center [152, 74] width 24 height 6
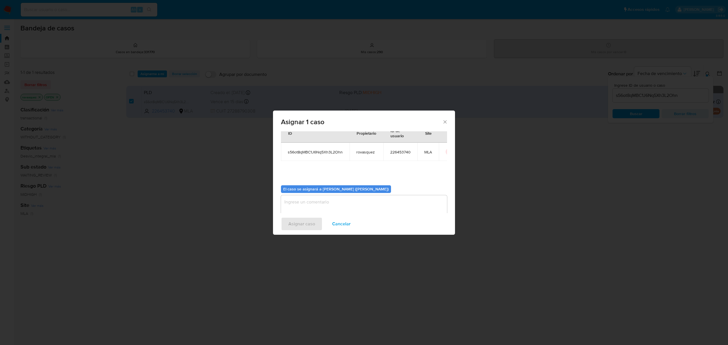
scroll to position [29, 0]
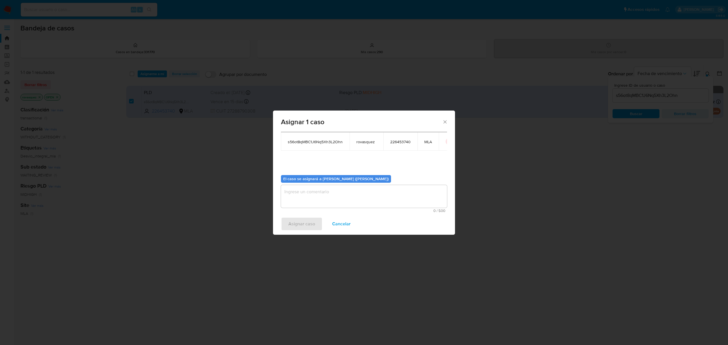
click at [308, 202] on textarea "assign-modal" at bounding box center [364, 196] width 166 height 23
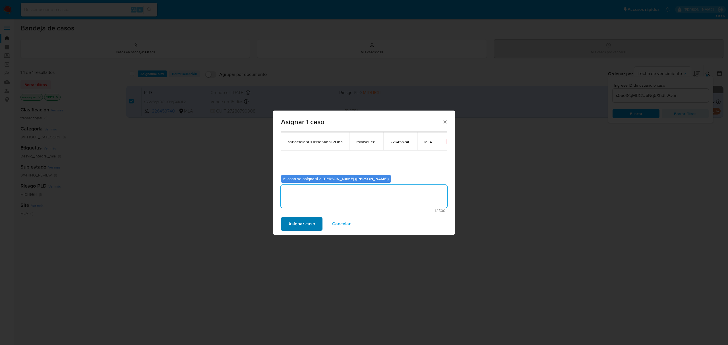
type textarea "."
click at [300, 225] on span "Asignar caso" at bounding box center [301, 224] width 27 height 13
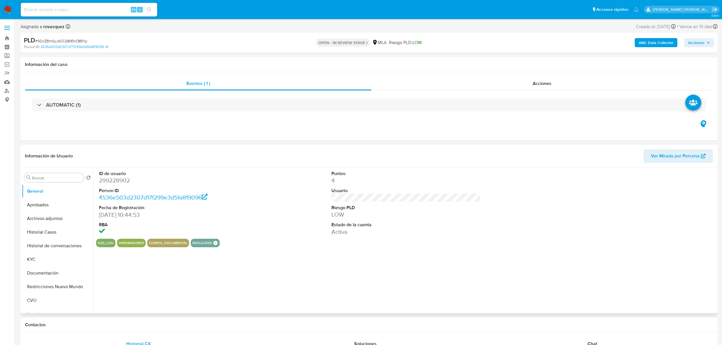
select select "10"
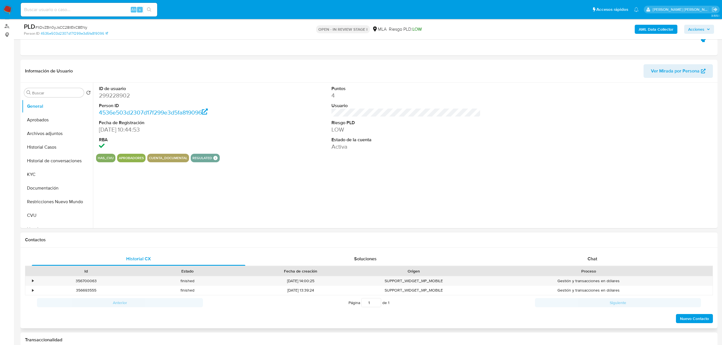
scroll to position [114, 0]
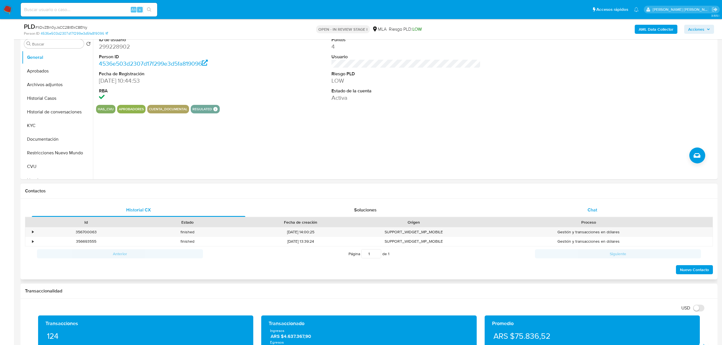
click at [593, 207] on span "Chat" at bounding box center [593, 210] width 10 height 7
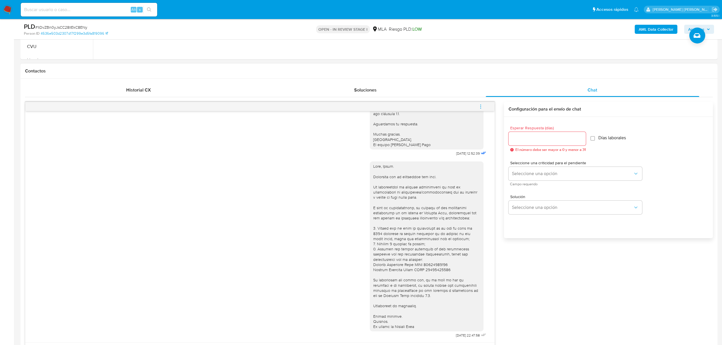
scroll to position [228, 0]
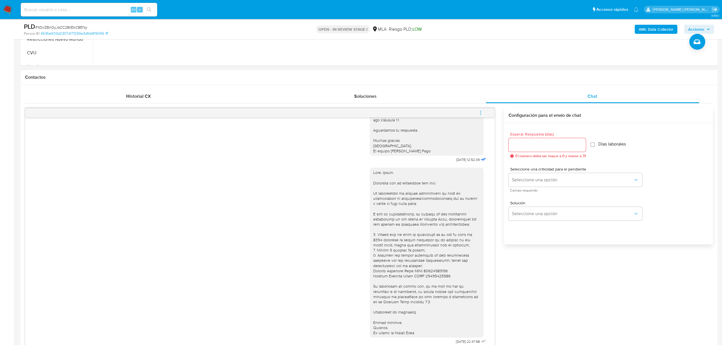
click at [478, 111] on button "menu-action" at bounding box center [481, 113] width 19 height 14
click at [440, 104] on li "Cerrar conversación" at bounding box center [442, 102] width 58 height 10
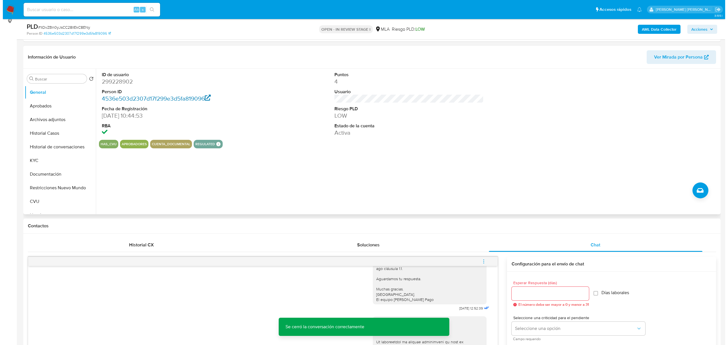
scroll to position [76, 0]
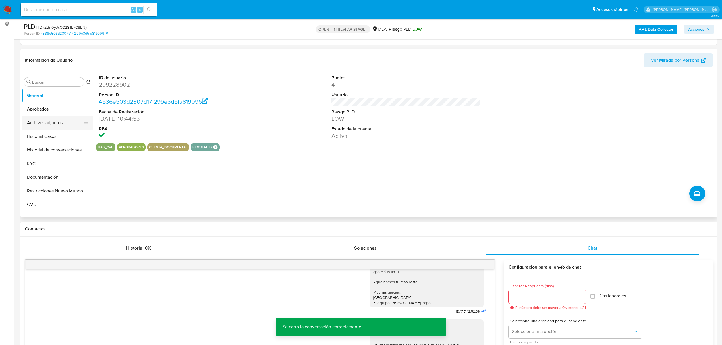
click at [53, 122] on button "Archivos adjuntos" at bounding box center [55, 123] width 67 height 14
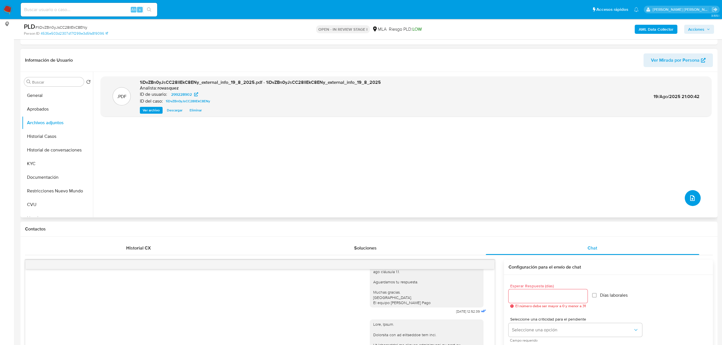
click at [691, 196] on icon "upload-file" at bounding box center [692, 198] width 7 height 7
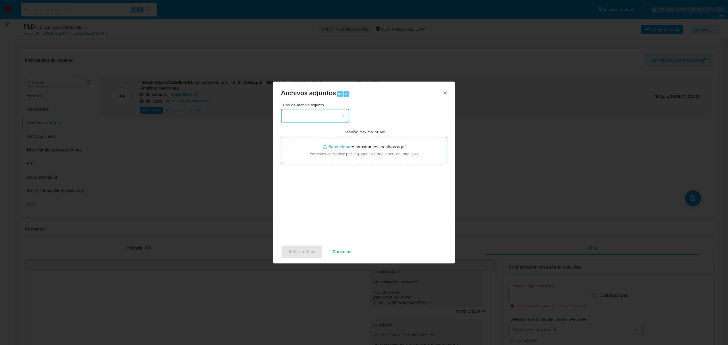
click at [309, 111] on button "button" at bounding box center [315, 116] width 68 height 14
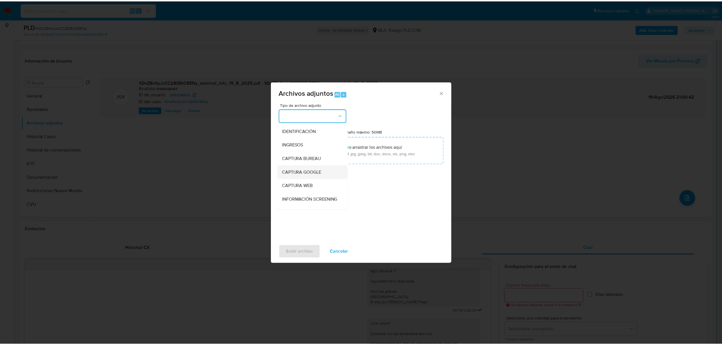
scroll to position [38, 0]
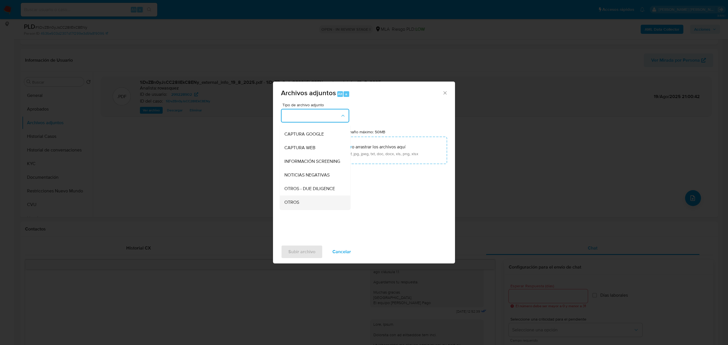
click at [305, 203] on div "OTROS" at bounding box center [313, 203] width 58 height 14
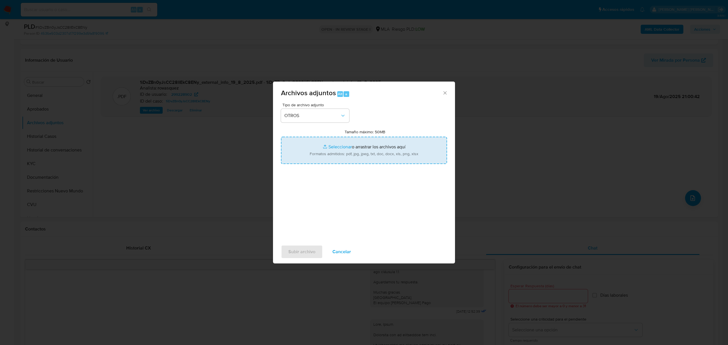
click at [330, 145] on input "Tamaño máximo: 50MB Seleccionar archivos" at bounding box center [364, 150] width 166 height 27
type input "C:\fakepath\Caselog 1iDvZBn0yJsCC28lIEkC8ENy_2025_08_19_20_29_14.docx"
click at [281, 137] on input "Tamaño máximo: 50MB Seleccionar archivos" at bounding box center [364, 150] width 166 height 27
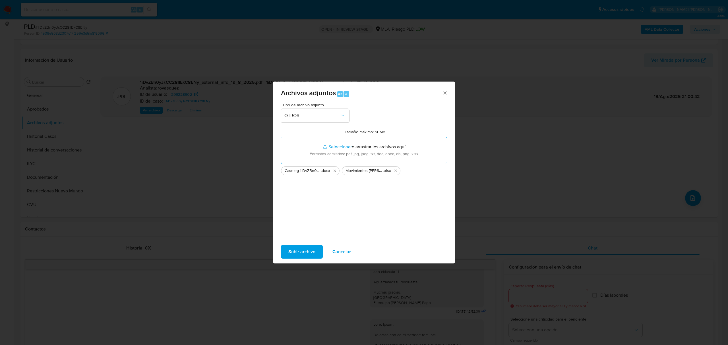
click at [305, 250] on span "Subir archivo" at bounding box center [301, 252] width 27 height 13
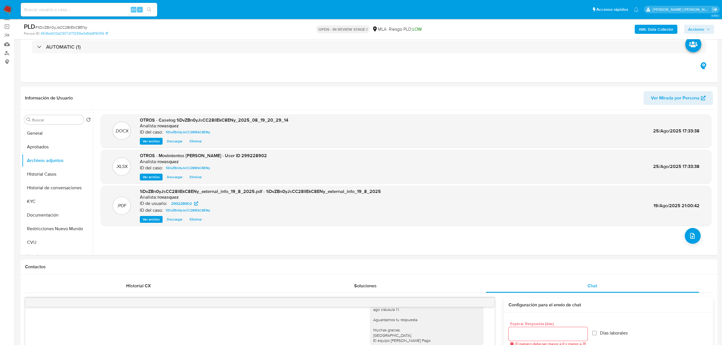
click at [701, 29] on span "Acciones" at bounding box center [697, 29] width 16 height 9
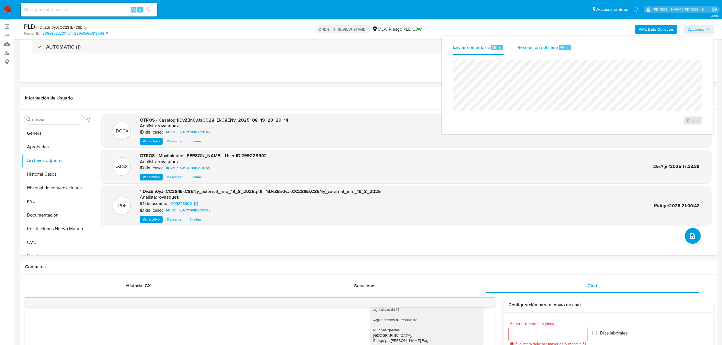
click at [544, 51] on div "Resolución del caso Alt r" at bounding box center [545, 47] width 54 height 15
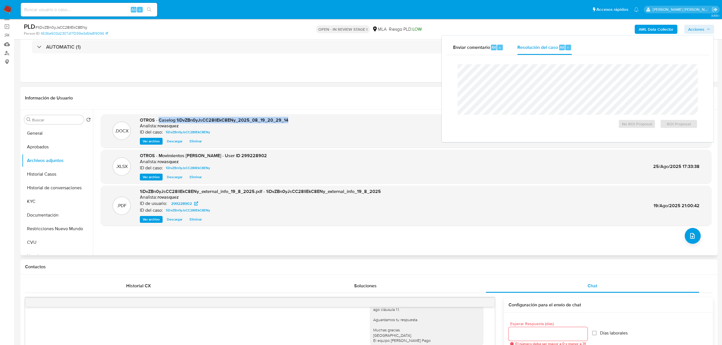
drag, startPoint x: 160, startPoint y: 120, endPoint x: 288, endPoint y: 119, distance: 128.0
click at [288, 119] on div ".DOCX OTROS - Caselog 1iDvZBn0yJsCC28lIEkC8ENy_2025_08_19_20_29_14 Analista: ro…" at bounding box center [406, 131] width 605 height 28
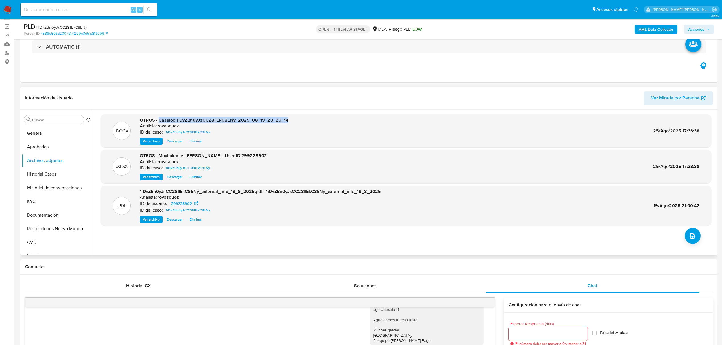
copy span "Caselog 1iDvZBn0yJsCC28lIEkC8ENy_2025_08_19_20_29_14"
click at [702, 28] on span "Acciones" at bounding box center [697, 29] width 16 height 9
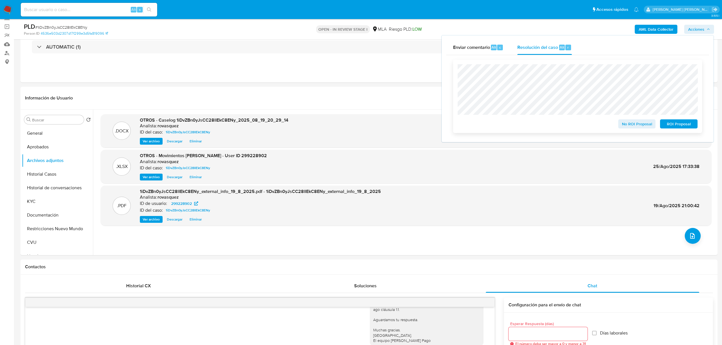
click at [644, 122] on span "No ROI Proposal" at bounding box center [638, 124] width 30 height 8
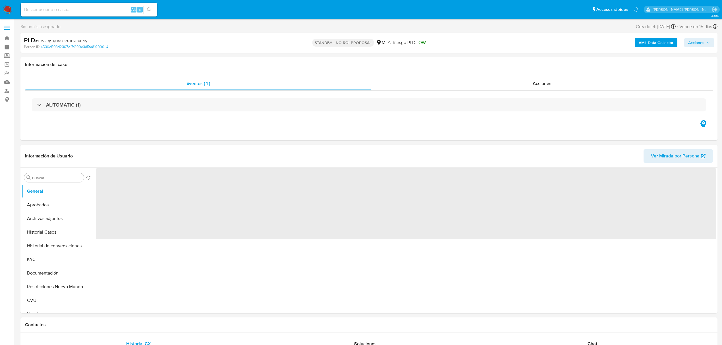
select select "10"
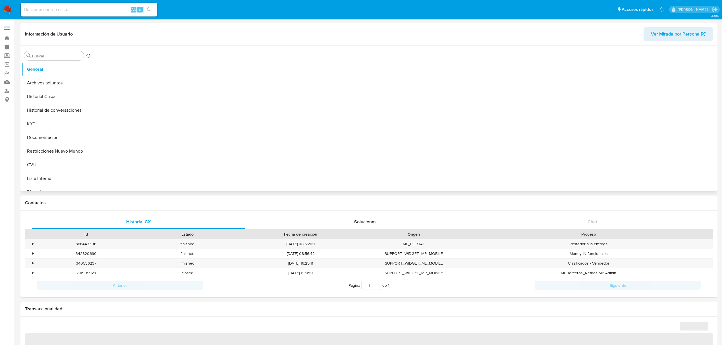
drag, startPoint x: 47, startPoint y: 98, endPoint x: 169, endPoint y: 104, distance: 121.9
click at [47, 98] on button "Historial Casos" at bounding box center [57, 97] width 71 height 14
select select "10"
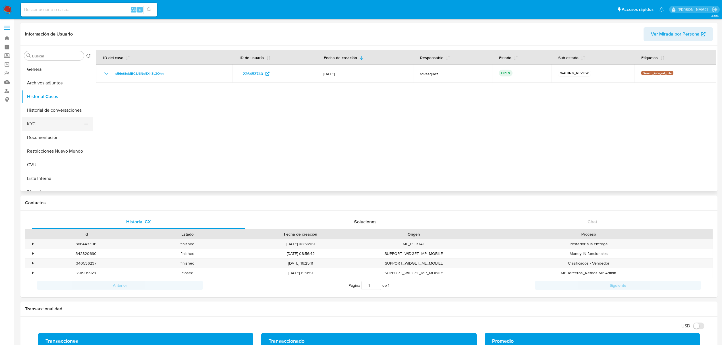
click at [35, 128] on button "KYC" at bounding box center [55, 124] width 67 height 14
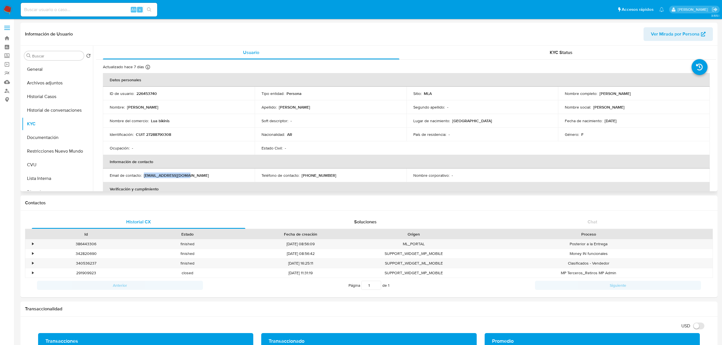
drag, startPoint x: 144, startPoint y: 176, endPoint x: 187, endPoint y: 176, distance: 42.7
click at [187, 176] on div "Email de contacto : marisolmdp@gmail.com" at bounding box center [179, 175] width 138 height 5
copy p "marisolmdp@gmail.com"
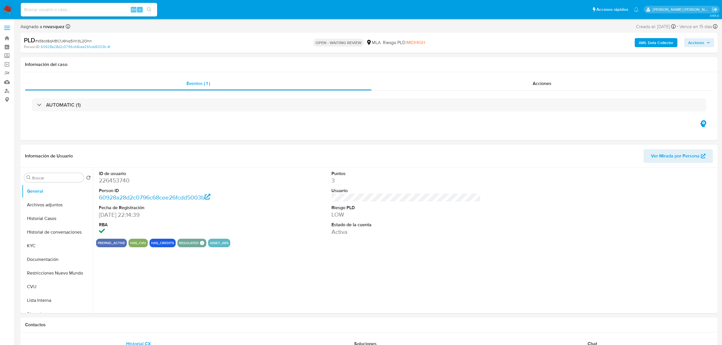
select select "10"
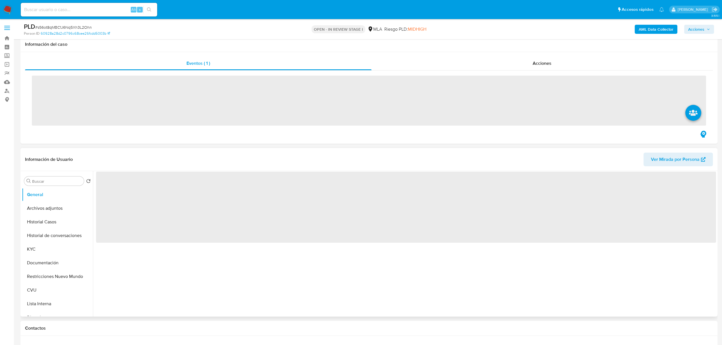
scroll to position [189, 0]
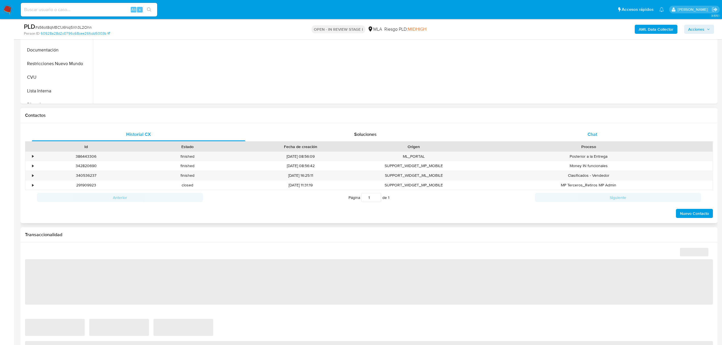
click at [593, 135] on span "Chat" at bounding box center [593, 134] width 10 height 7
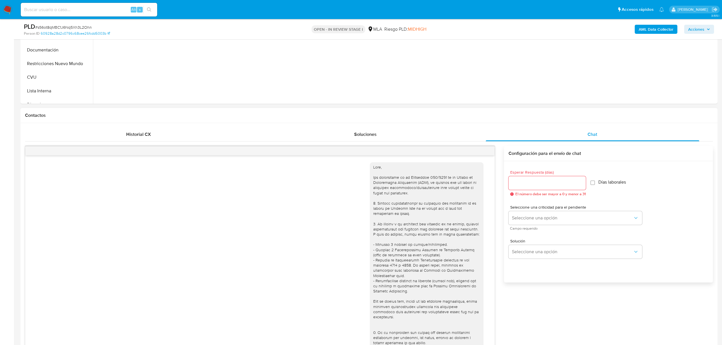
select select "10"
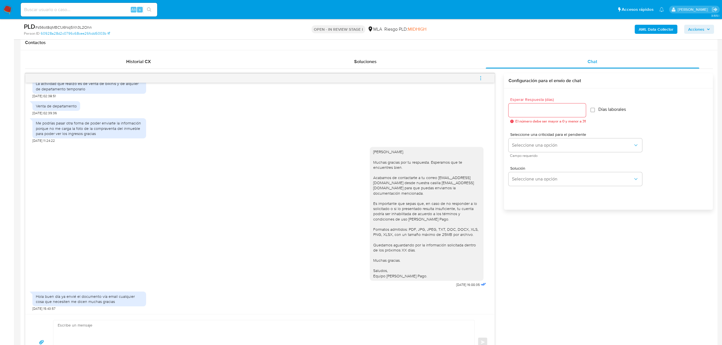
scroll to position [265, 0]
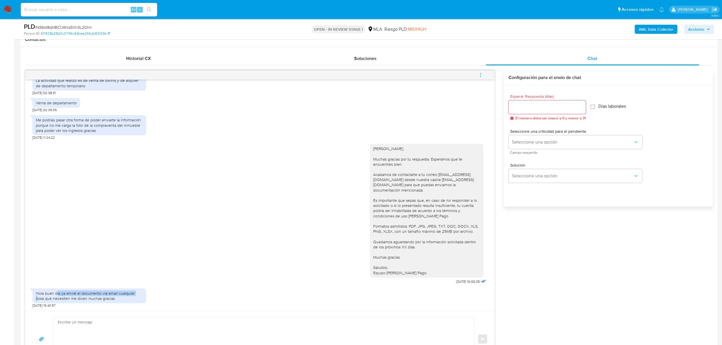
drag, startPoint x: 57, startPoint y: 295, endPoint x: 135, endPoint y: 295, distance: 78.5
click at [135, 295] on div "Hola buen día ya envié el documento vía email cualquier cosa que necesiten me d…" at bounding box center [89, 296] width 107 height 10
click at [130, 296] on div "Hola buen día ya envié el documento vía email cualquier cosa que necesiten me d…" at bounding box center [89, 296] width 107 height 10
click at [482, 76] on icon "menu-action" at bounding box center [480, 75] width 5 height 5
click at [450, 68] on li "Cerrar conversación" at bounding box center [442, 64] width 58 height 10
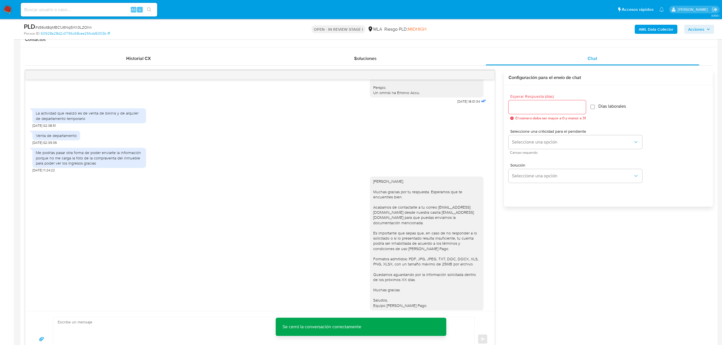
scroll to position [288, 0]
click at [43, 159] on div "Me podrías pasar otra forma de poder enviarte la información porque no me carga…" at bounding box center [89, 158] width 114 height 20
drag, startPoint x: 44, startPoint y: 147, endPoint x: 81, endPoint y: 146, distance: 37.3
click at [81, 145] on div "Venta de departamento [DATE] 02:39:36" at bounding box center [259, 136] width 455 height 17
click at [94, 162] on div "Me podrías pasar otra forma de poder enviarte la información porque no me carga…" at bounding box center [89, 158] width 107 height 16
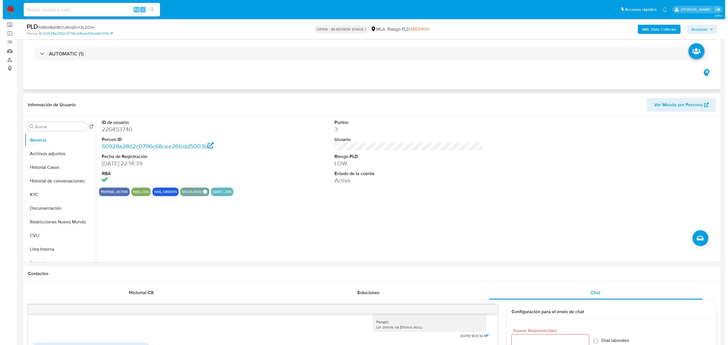
scroll to position [0, 0]
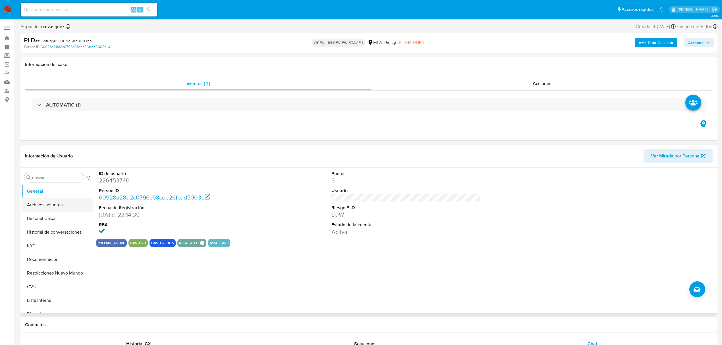
click at [54, 209] on button "Archivos adjuntos" at bounding box center [55, 205] width 67 height 14
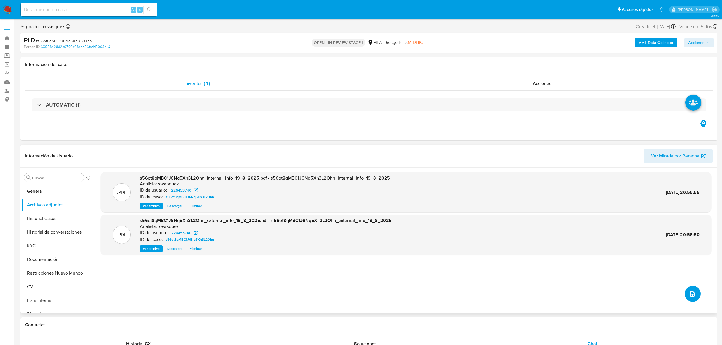
click at [689, 291] on span "upload-file" at bounding box center [692, 294] width 7 height 7
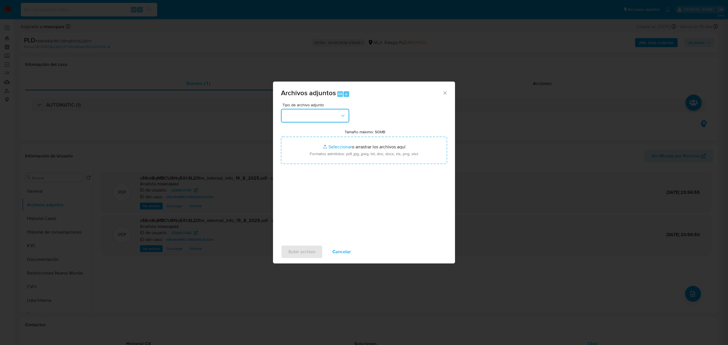
click at [319, 116] on button "button" at bounding box center [315, 116] width 68 height 14
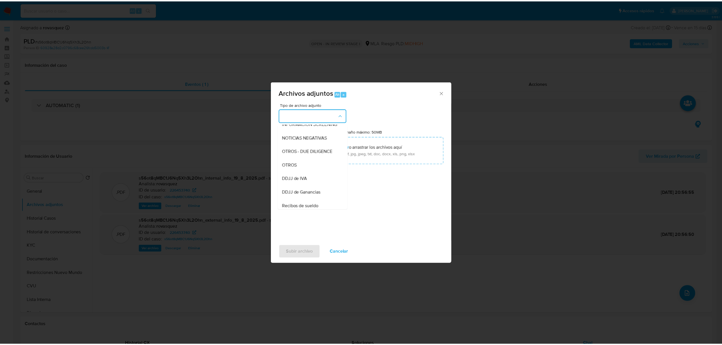
scroll to position [76, 0]
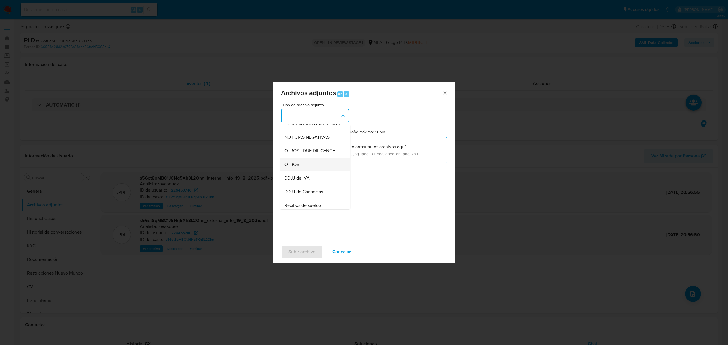
click at [314, 169] on div "OTROS" at bounding box center [313, 165] width 58 height 14
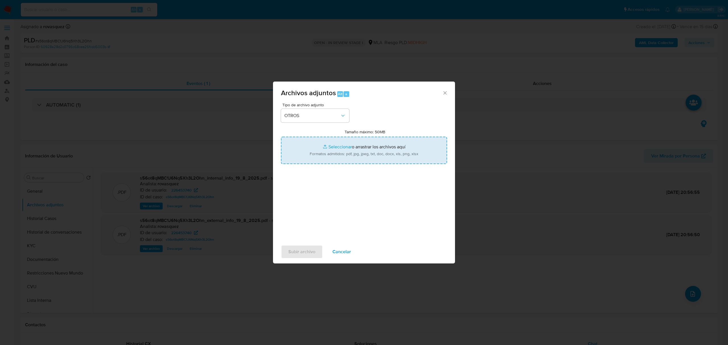
click at [342, 147] on input "Tamaño máximo: 50MB Seleccionar archivos" at bounding box center [364, 150] width 166 height 27
type input "C:\fakepath\Caselog s56ot8qMBC1J6Nq5Xh3L2Ohn_2025_08_19_20_01_09.docx"
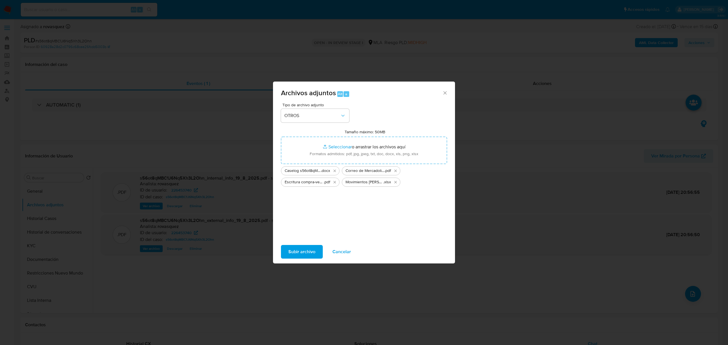
click at [306, 251] on span "Subir archivo" at bounding box center [301, 252] width 27 height 13
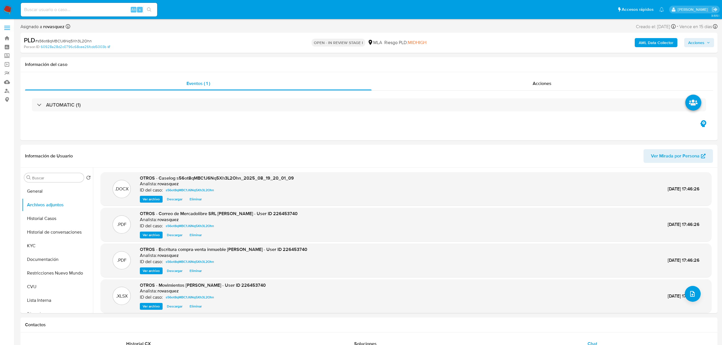
click at [706, 40] on span "Acciones" at bounding box center [700, 43] width 22 height 8
click at [542, 61] on span "Resolución del caso" at bounding box center [538, 60] width 41 height 7
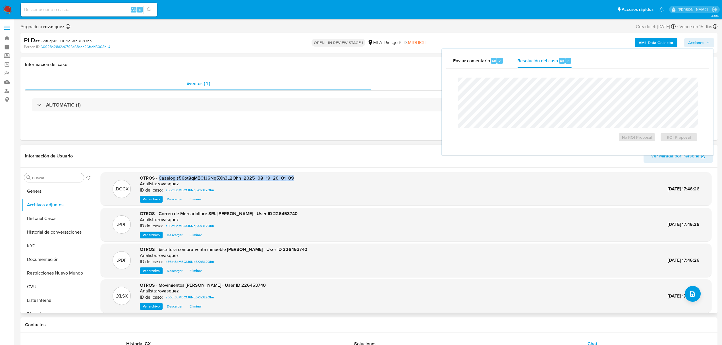
drag, startPoint x: 294, startPoint y: 179, endPoint x: 159, endPoint y: 177, distance: 134.5
click at [159, 177] on div ".DOCX OTROS - Caselog s56ot8qMBC1J6Nq5Xh3L2Ohn_2025_08_19_20_01_09 Analista: ro…" at bounding box center [406, 189] width 605 height 28
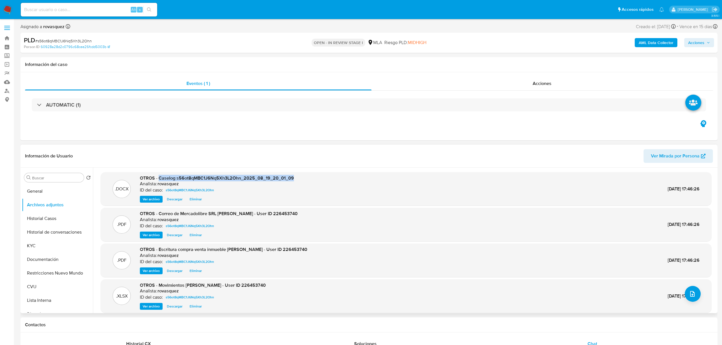
copy span "Caselog s56ot8qMBC1J6Nq5Xh3L2Ohn_2025_08_19_20_01_09"
click at [56, 233] on button "Historial de conversaciones" at bounding box center [55, 233] width 67 height 14
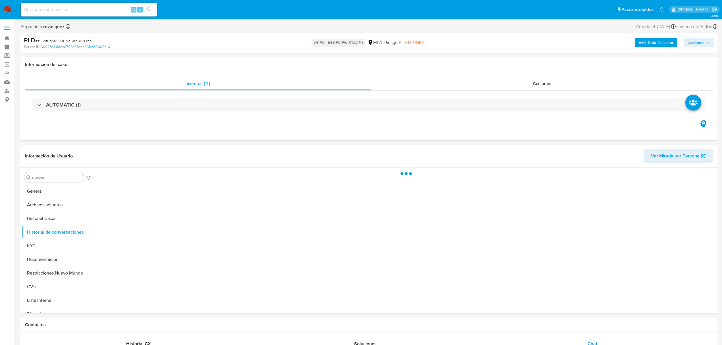
click at [707, 39] on span "Acciones" at bounding box center [700, 43] width 22 height 8
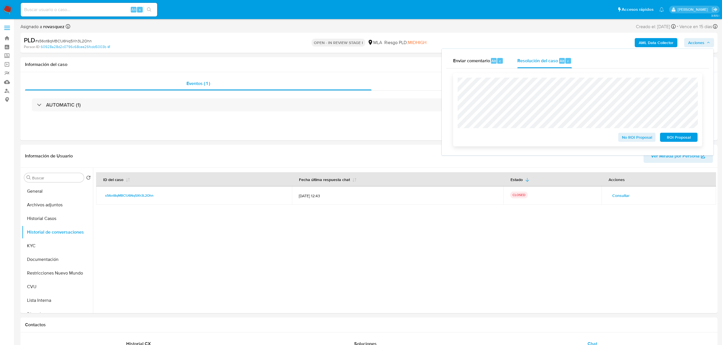
click at [644, 139] on span "No ROI Proposal" at bounding box center [638, 137] width 30 height 8
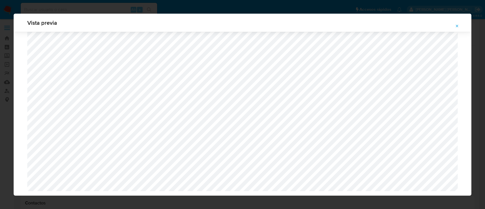
select select "10"
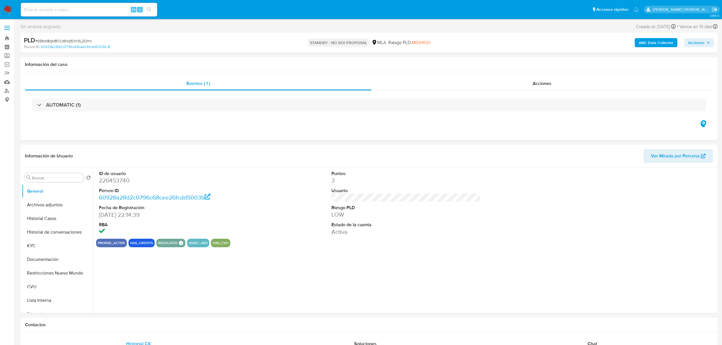
select select "10"
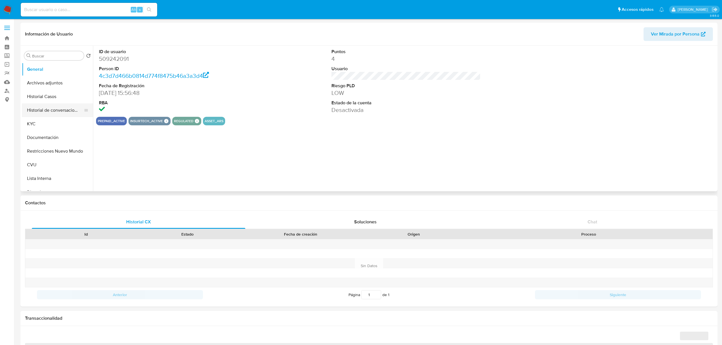
select select "10"
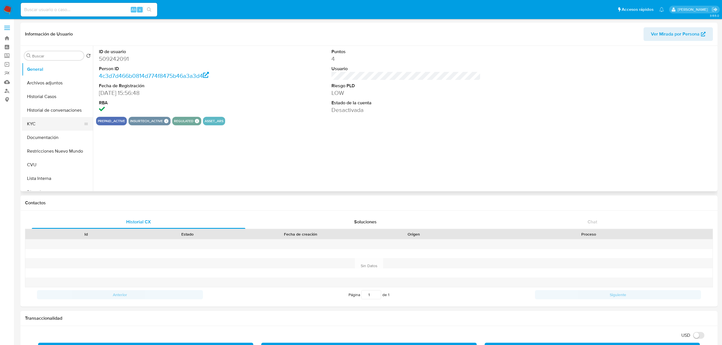
click at [39, 128] on button "KYC" at bounding box center [55, 124] width 67 height 14
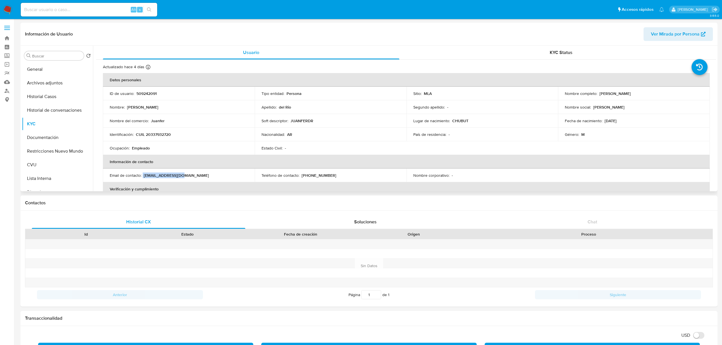
drag, startPoint x: 148, startPoint y: 176, endPoint x: 179, endPoint y: 176, distance: 31.0
click at [179, 176] on div "Email de contacto : [EMAIL_ADDRESS][DOMAIN_NAME]" at bounding box center [179, 175] width 138 height 5
copy div "[EMAIL_ADDRESS][DOMAIN_NAME]"
click at [61, 107] on button "Historial de conversaciones" at bounding box center [55, 111] width 67 height 14
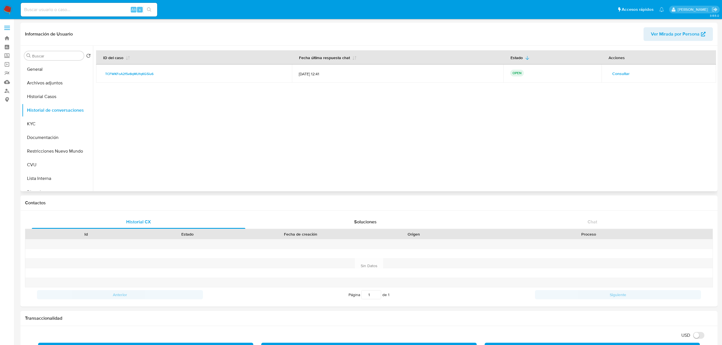
click at [623, 72] on span "Consultar" at bounding box center [621, 74] width 17 height 8
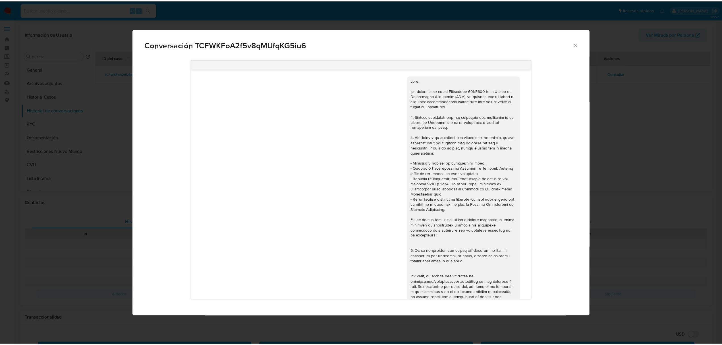
scroll to position [727, 0]
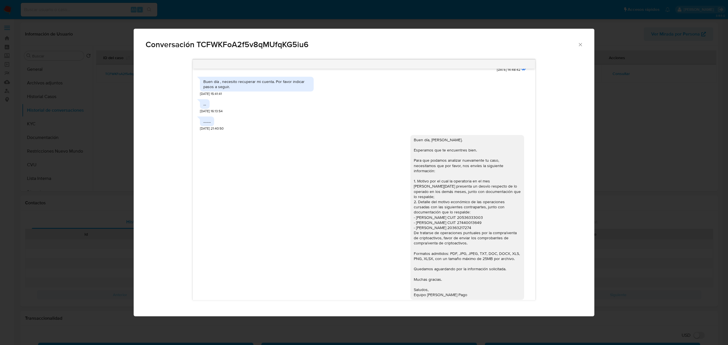
click at [581, 46] on icon "Cerrar" at bounding box center [580, 44] width 3 height 3
